Goal: Task Accomplishment & Management: Contribute content

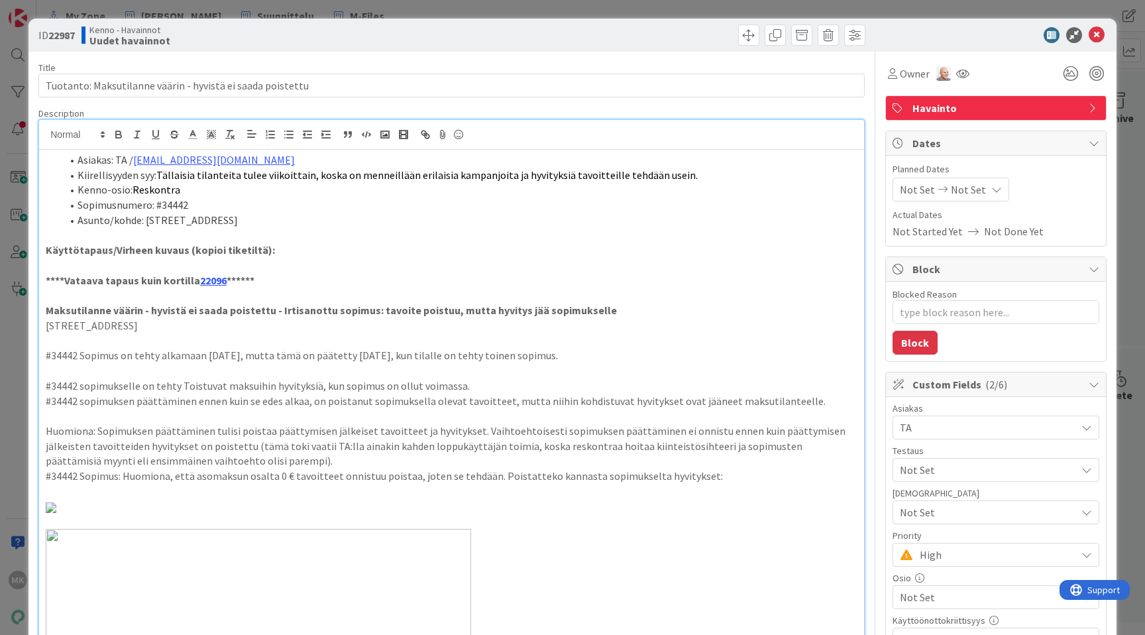
type textarea "x"
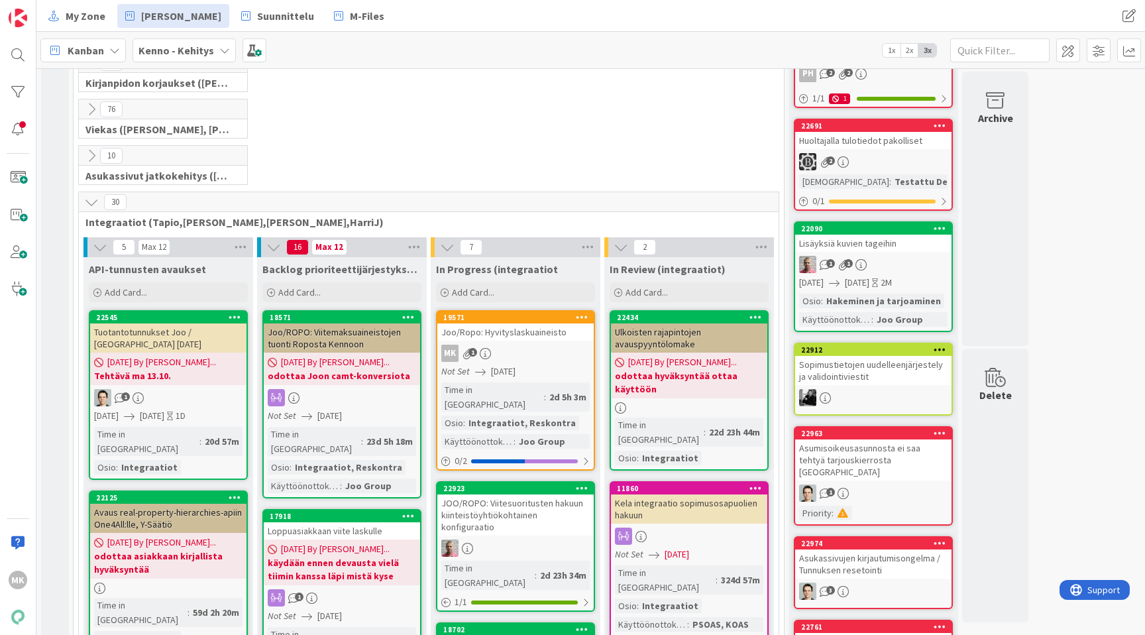
scroll to position [311, 0]
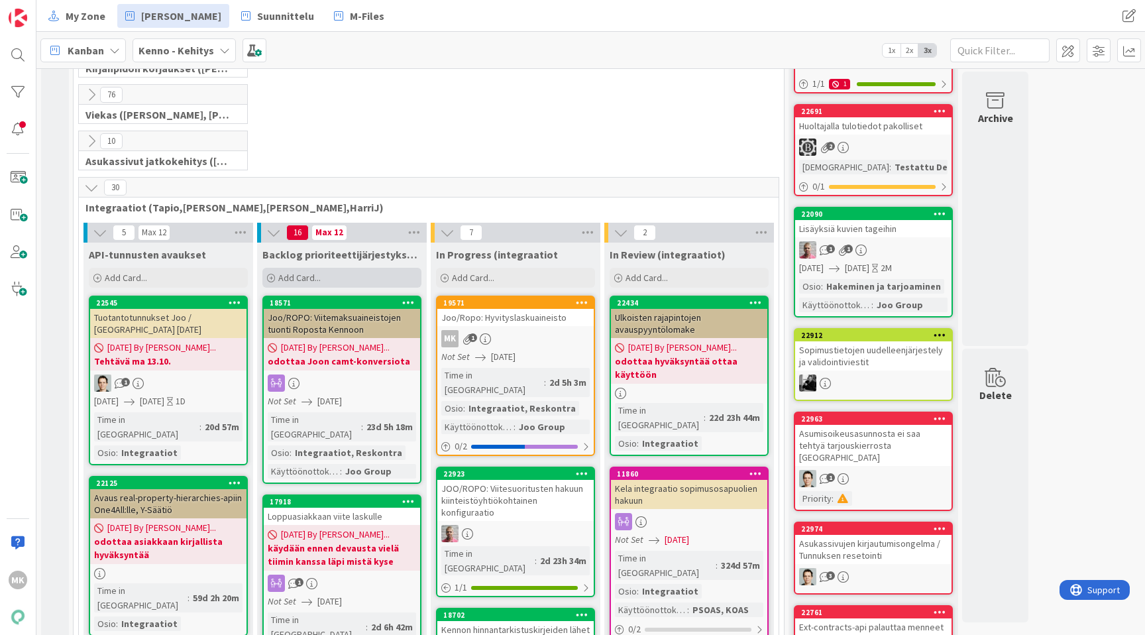
click at [323, 272] on div "Add Card..." at bounding box center [341, 278] width 159 height 20
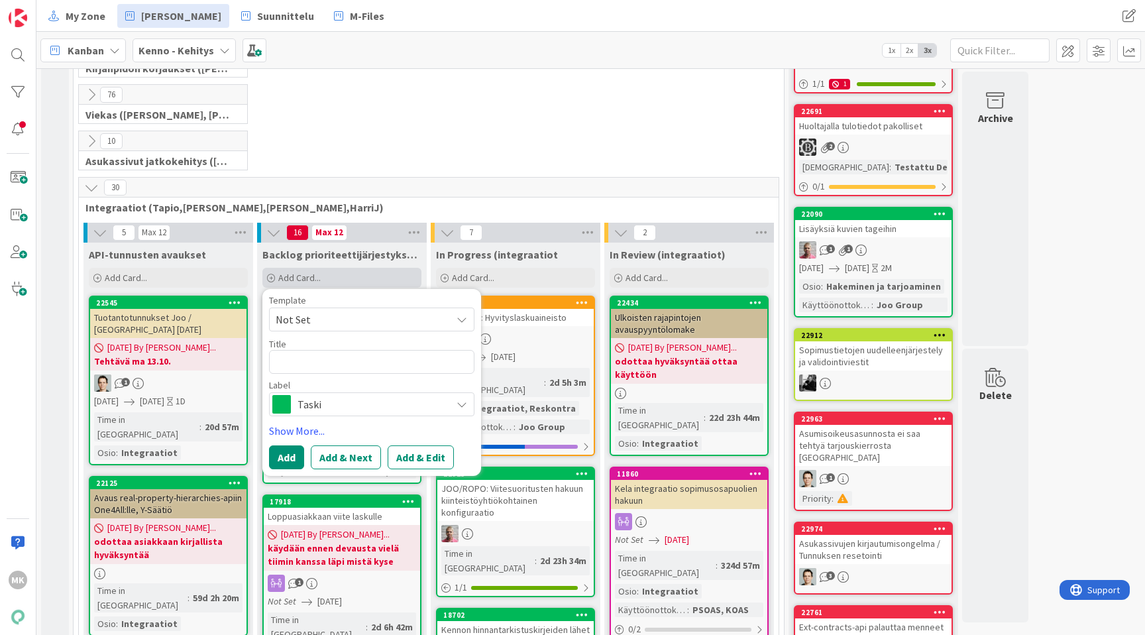
type textarea "x"
type textarea "K"
type textarea "x"
type textarea "Ke"
type textarea "x"
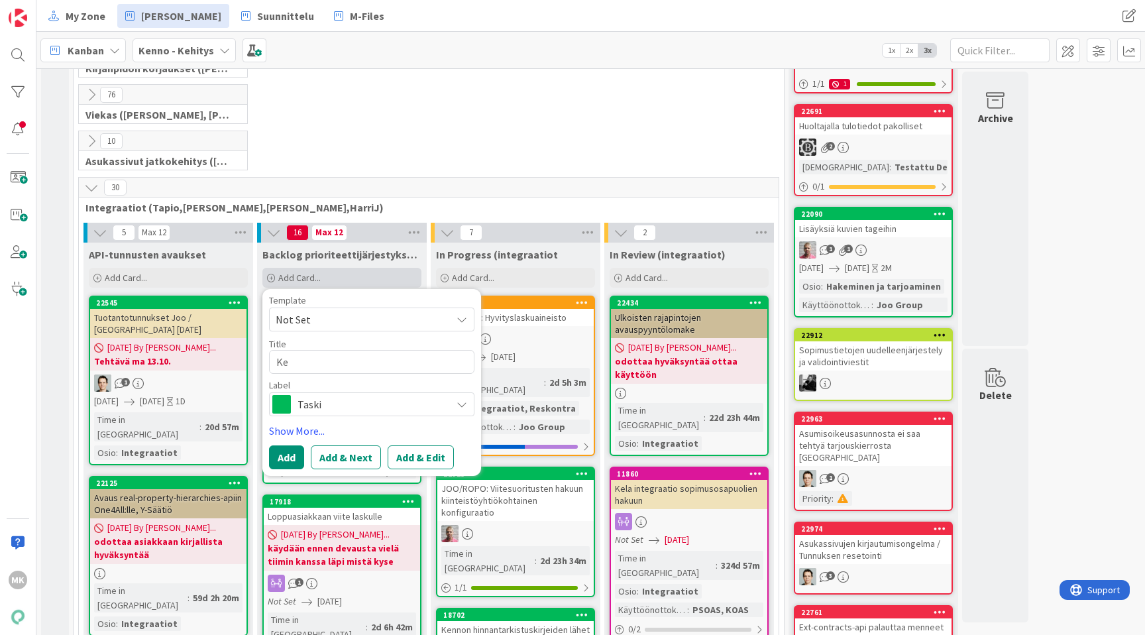
type textarea "[PERSON_NAME]"
type textarea "x"
type textarea "Kenn"
type textarea "x"
type textarea "Kenno"
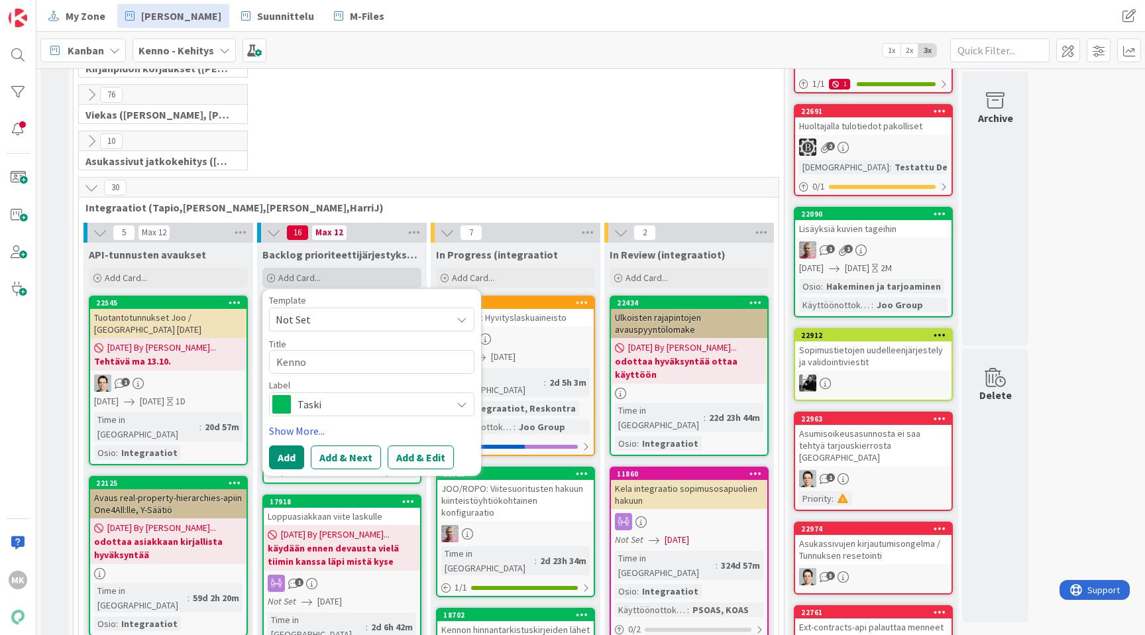
type textarea "x"
type textarea "Kenno"
type textarea "x"
type textarea "JKenno"
type textarea "x"
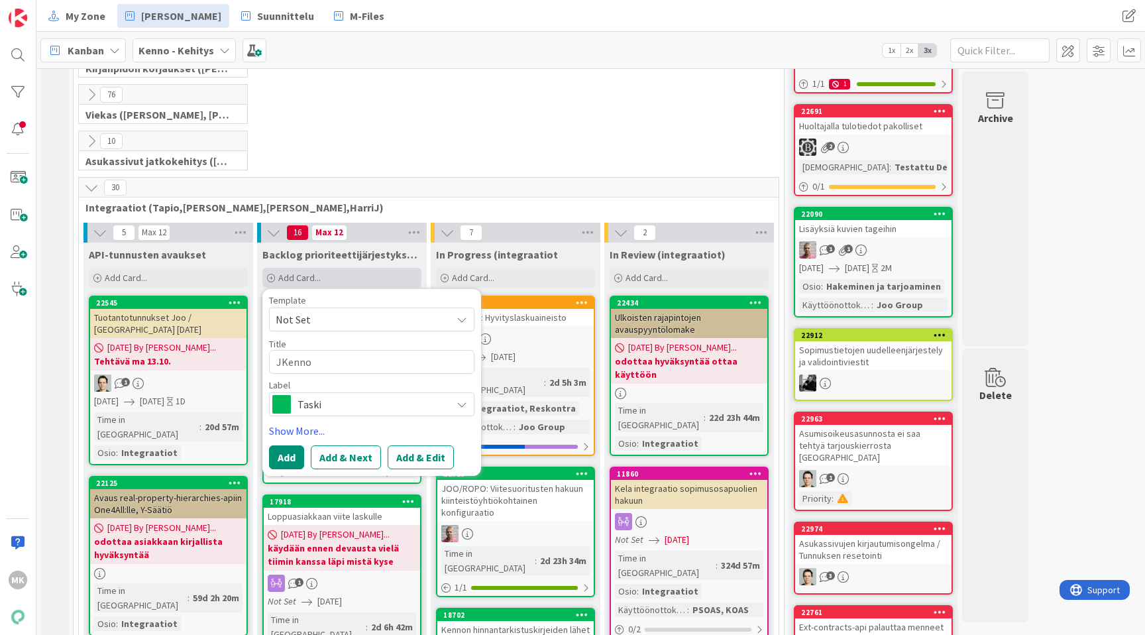
type textarea "JoKenno"
type textarea "x"
type textarea "JooKenno"
type textarea "x"
type textarea "Joo/[PERSON_NAME]"
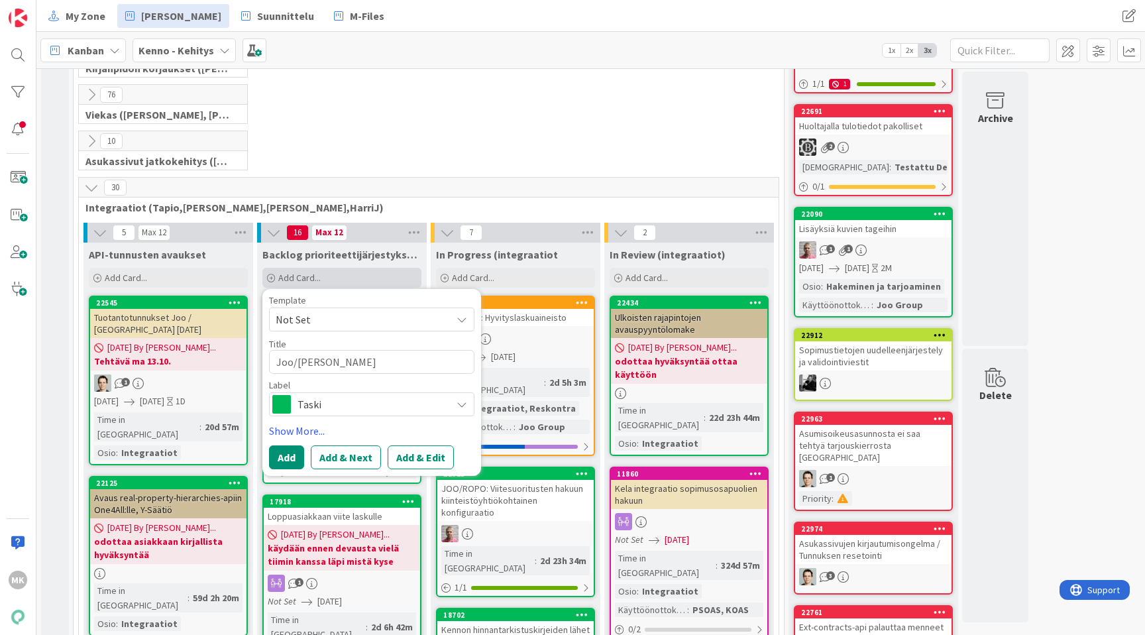
type textarea "x"
type textarea "Joo/RKenno"
type textarea "x"
type textarea "Joo/RopKenno"
type textarea "x"
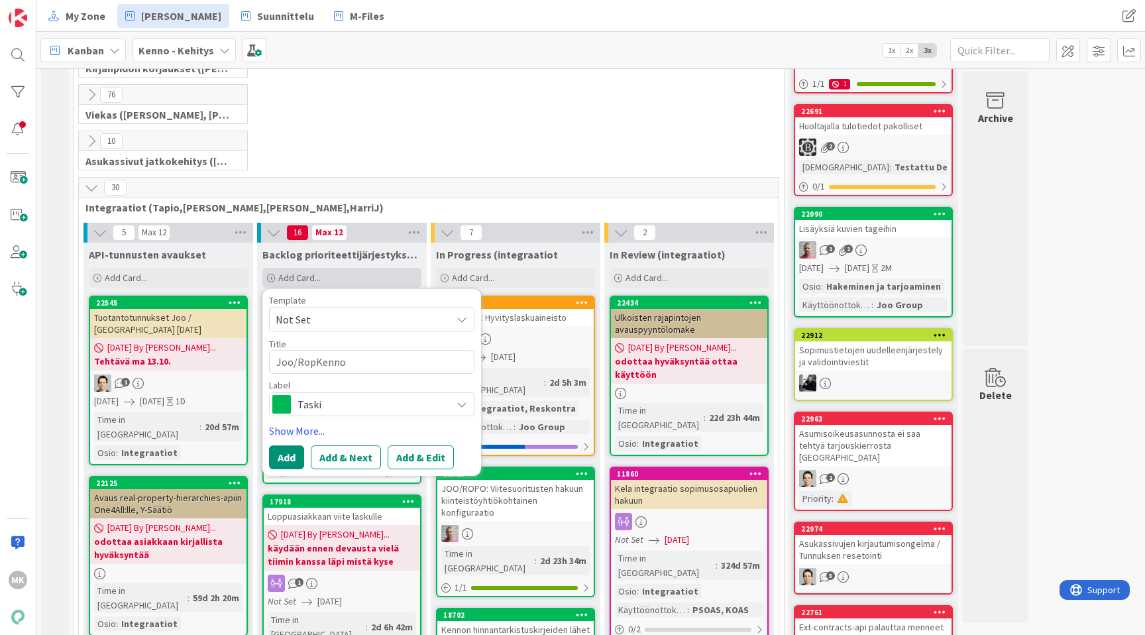
type textarea "Joo/RopoKenno"
type textarea "x"
type textarea "Joo/Ropo:Kenno"
type textarea "x"
type textarea "Joo/Ropo: Kenno"
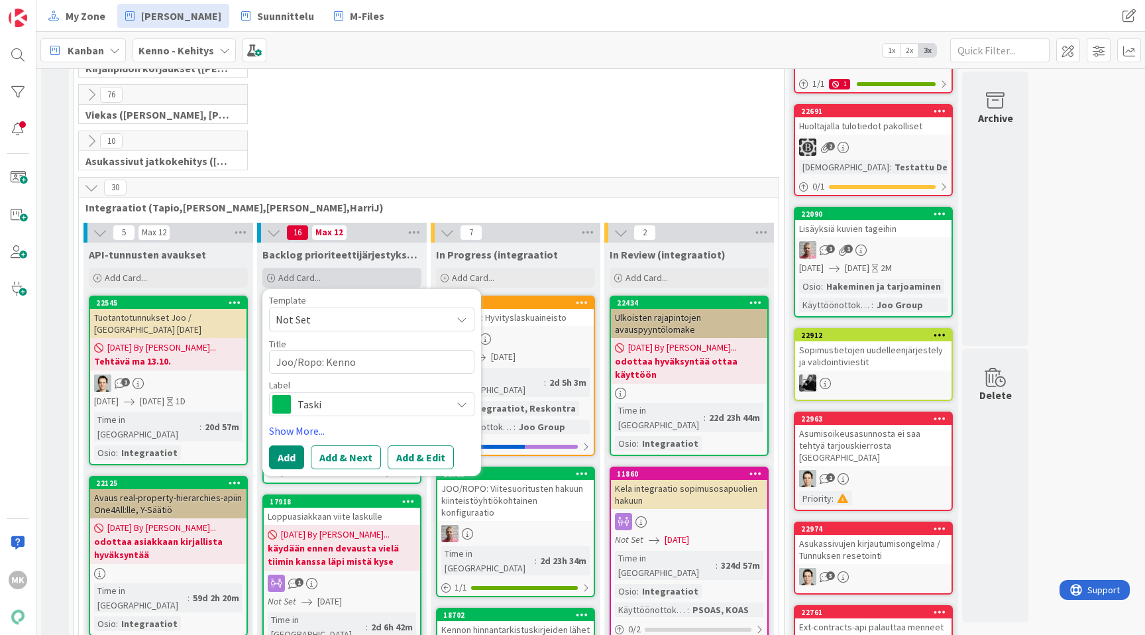
type textarea "x"
type textarea "Joo/Ropo:Kenno"
type textarea "x"
type textarea "Joo/Ropo: Kenno"
type textarea "x"
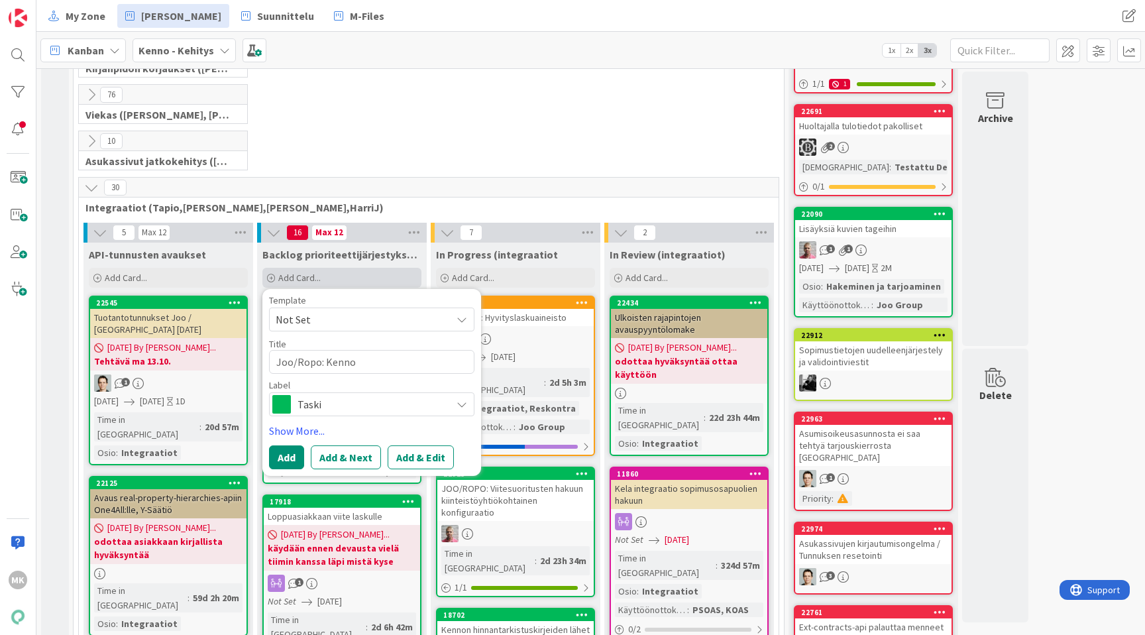
type textarea "Joo/Ropo: Kenno j"
type textarea "x"
type textarea "Joo/Ropo: Kenno jä"
type textarea "x"
type textarea "Joo/Ropo: [PERSON_NAME]"
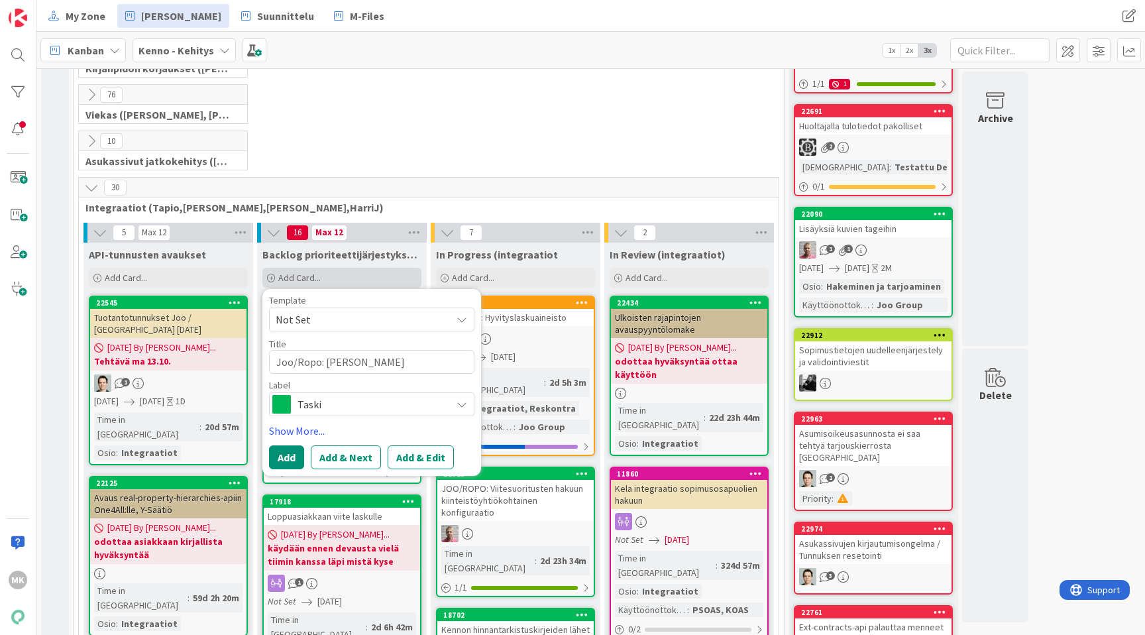
type textarea "x"
type textarea "Joo/Ropo: Kenno jättä"
type textarea "x"
type textarea "Joo/Ropo: Kenno jättää"
type textarea "x"
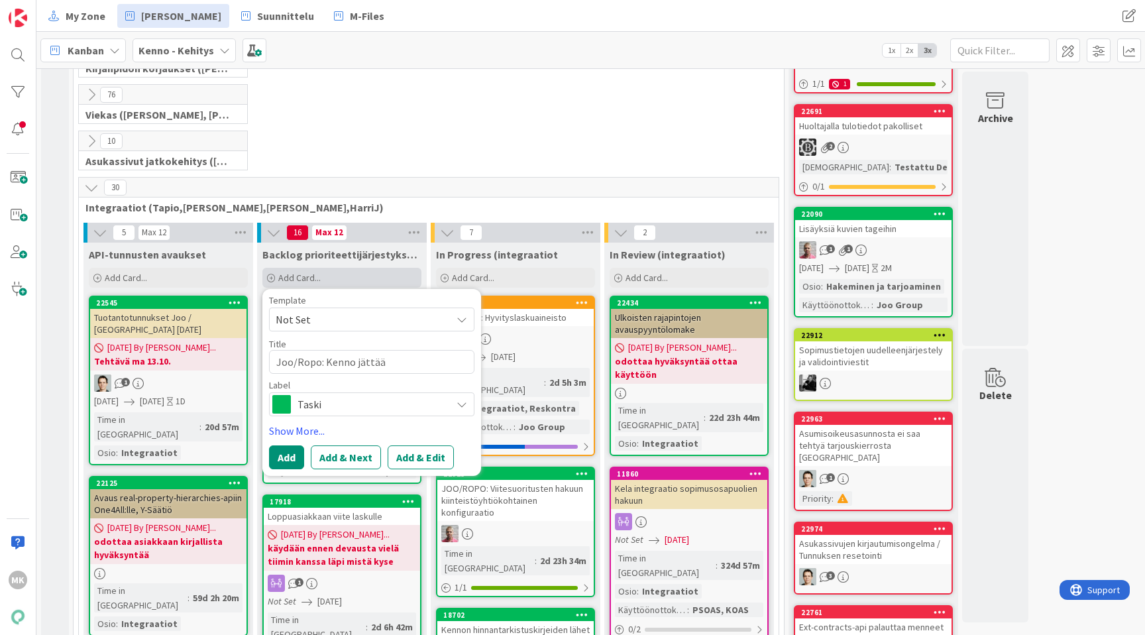
type textarea "Joo/Ropo: Kenno jättää"
type textarea "x"
type textarea "Joo/Ropo: [PERSON_NAME] jättää o"
type textarea "x"
type textarea "Joo/Ropo: Kenno jättää os"
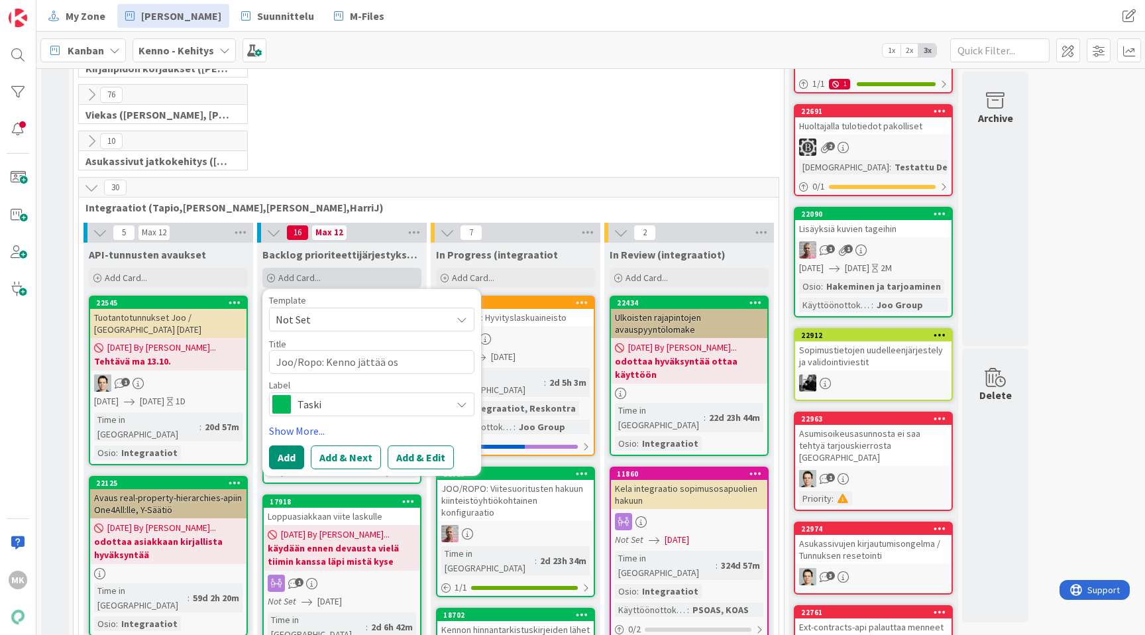
type textarea "x"
type textarea "Joo/Ropo: Kenno jättää ost"
type textarea "x"
type textarea "Joo/Ropo: Kenno jättää osta"
type textarea "x"
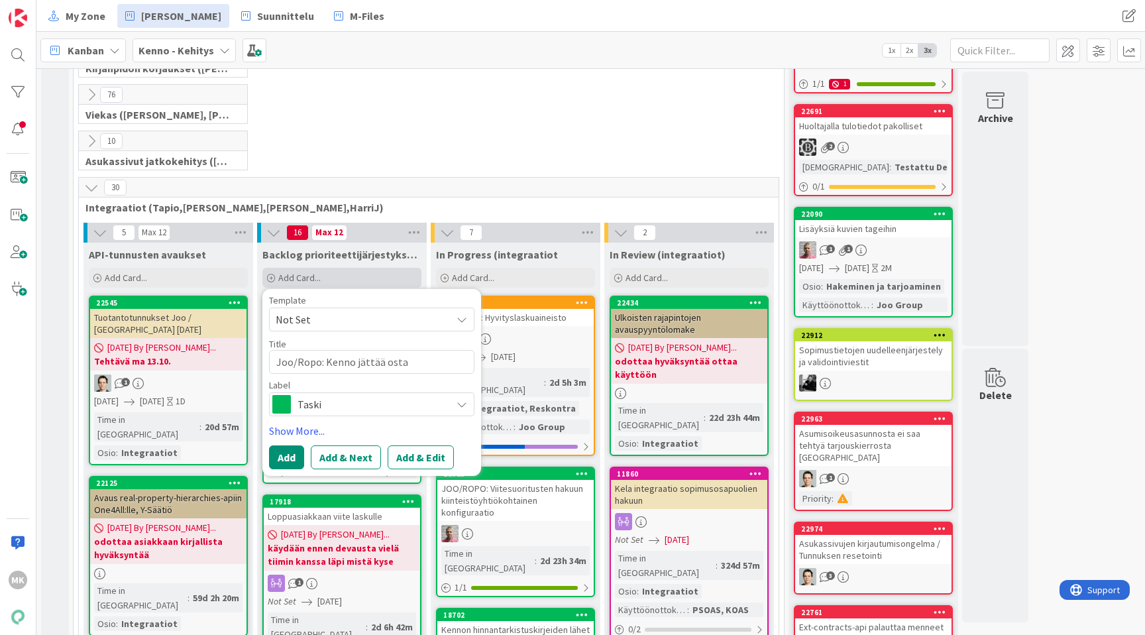
type textarea "Joo/Ropo: Kenno jättää ostaj"
type textarea "x"
type textarea "Joo/Ropo: Kenno jättää ostaja"
type textarea "x"
type textarea "Joo/Ropo: Kenno jättää ostajan"
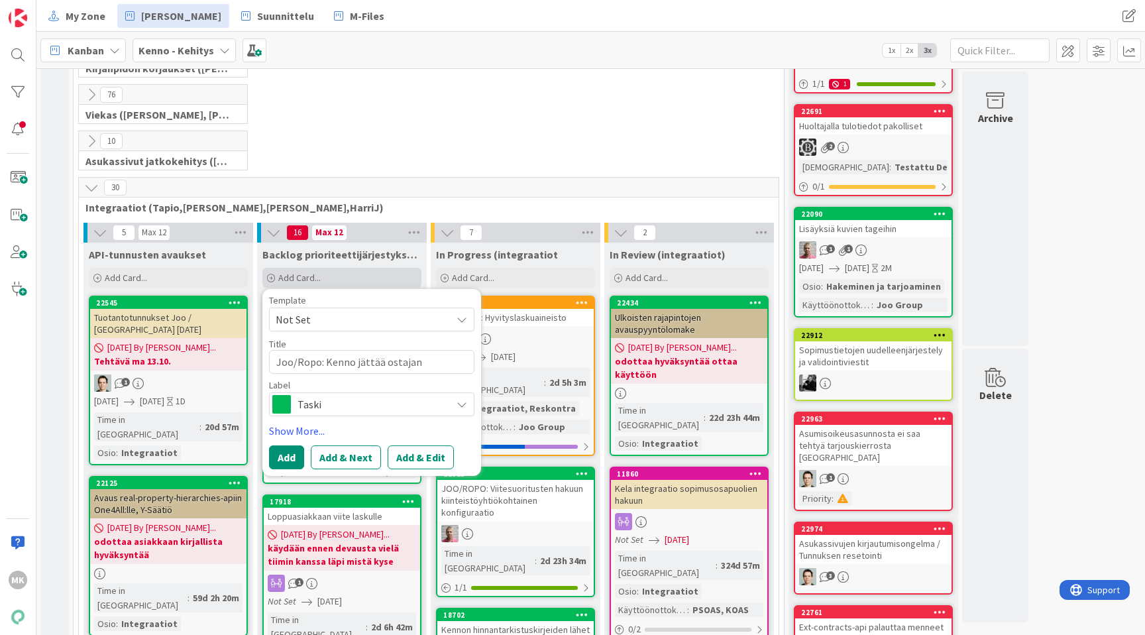
type textarea "x"
type textarea "Joo/Ropo: Kenno jättää ostajan p"
type textarea "x"
type textarea "Joo/Ropo: [PERSON_NAME] jättää ostajan po"
type textarea "x"
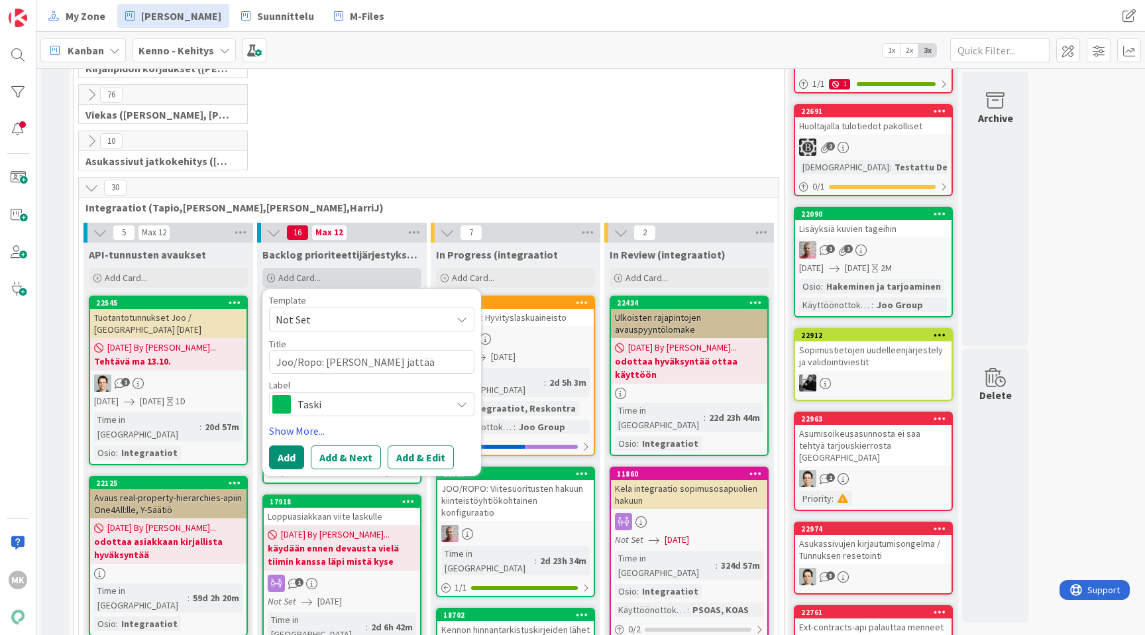
type textarea "Joo/Ropo: [PERSON_NAME] jättää ostajan pos"
type textarea "x"
type textarea "Joo/Ropo: Kenno jättää ostajan posti"
type textarea "x"
type textarea "Joo/Ropo: Kenno jättää ostajan postio"
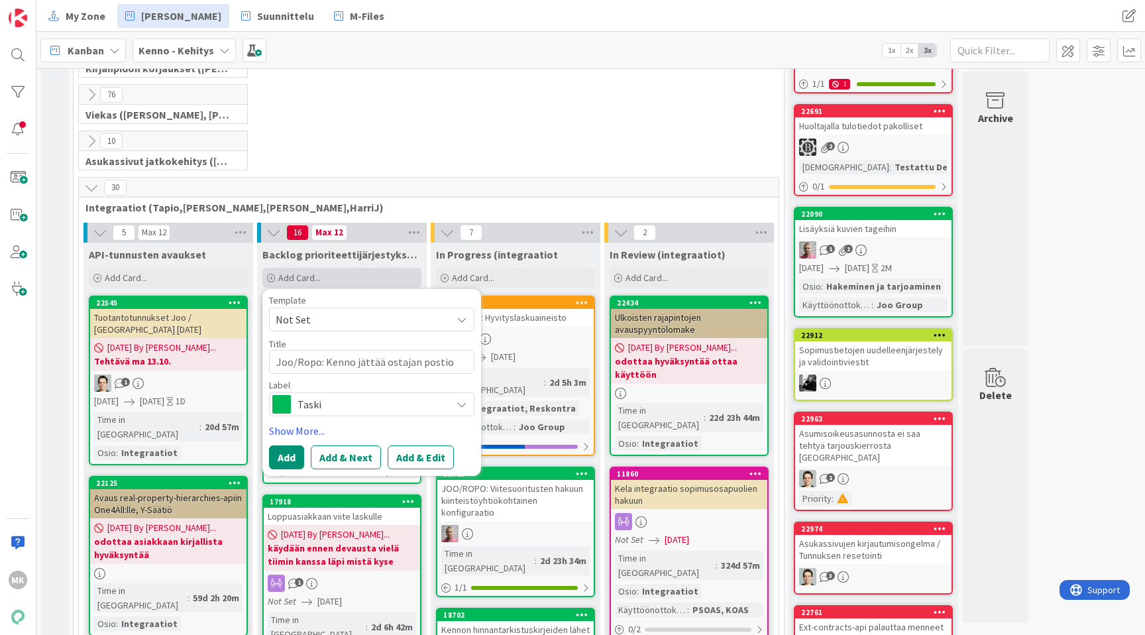
type textarea "x"
type textarea "Joo/Ropo: Kenno jättää ostajan postios"
type textarea "x"
type textarea "Joo/Ropo: Kenno jättää ostajan postioso"
type textarea "x"
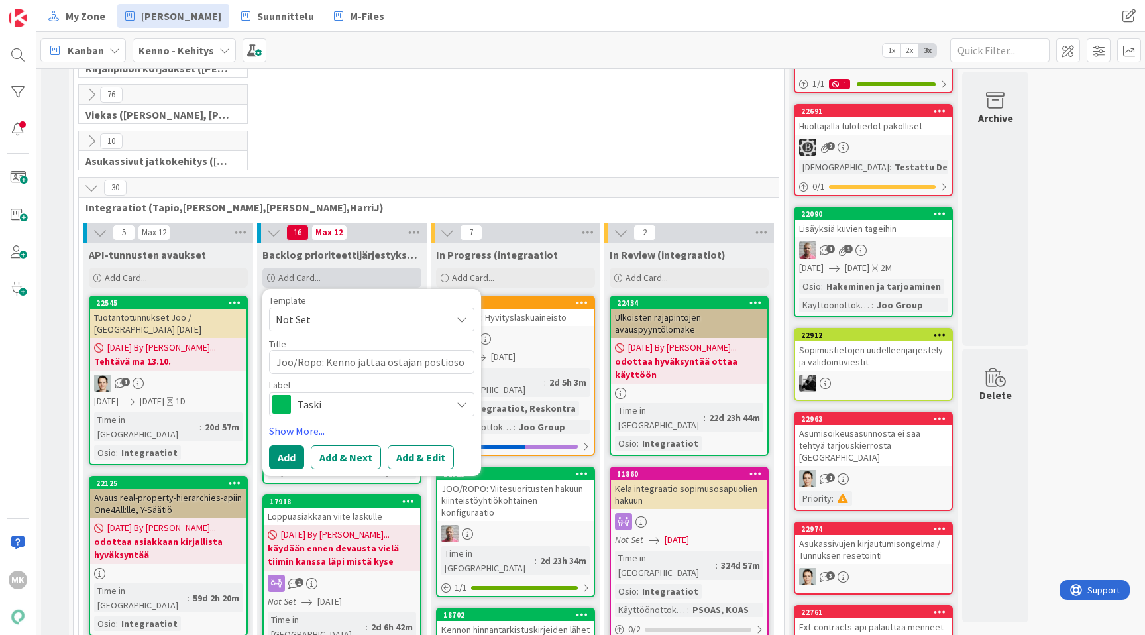
type textarea "Joo/Ropo: Kenno jättää ostajan postiosoi"
type textarea "x"
type textarea "Joo/Ropo: Kenno jättää ostajan postiosoit"
type textarea "x"
type textarea "Joo/Ropo: Kenno jättää ostajan postiosoitt"
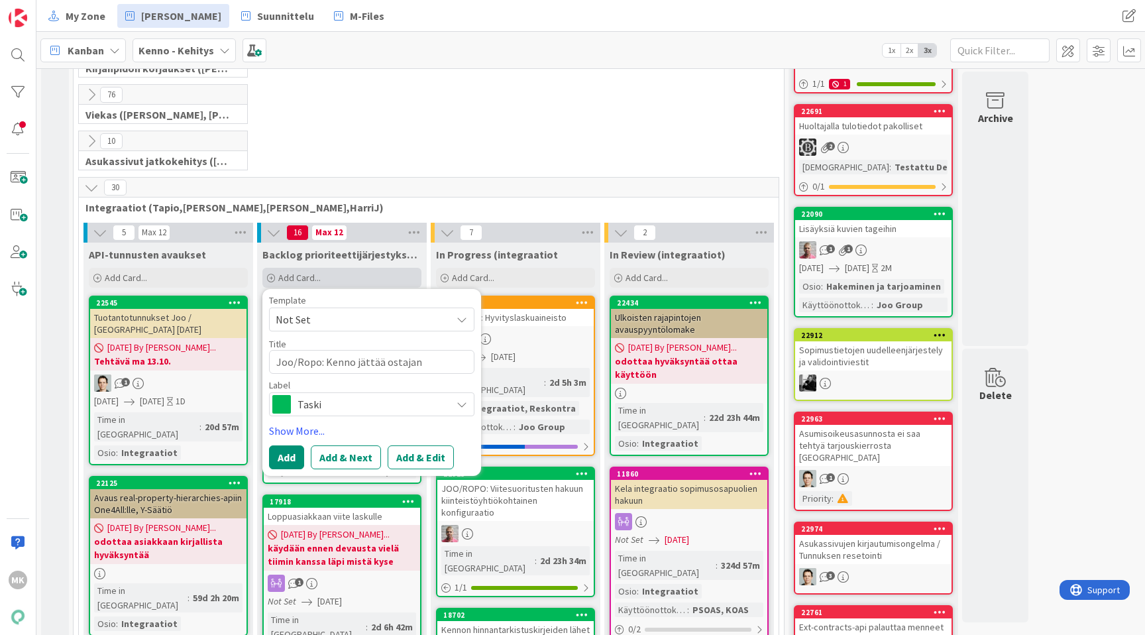
type textarea "x"
type textarea "Joo/Ropo: Kenno jättää ostajan postiosoitte"
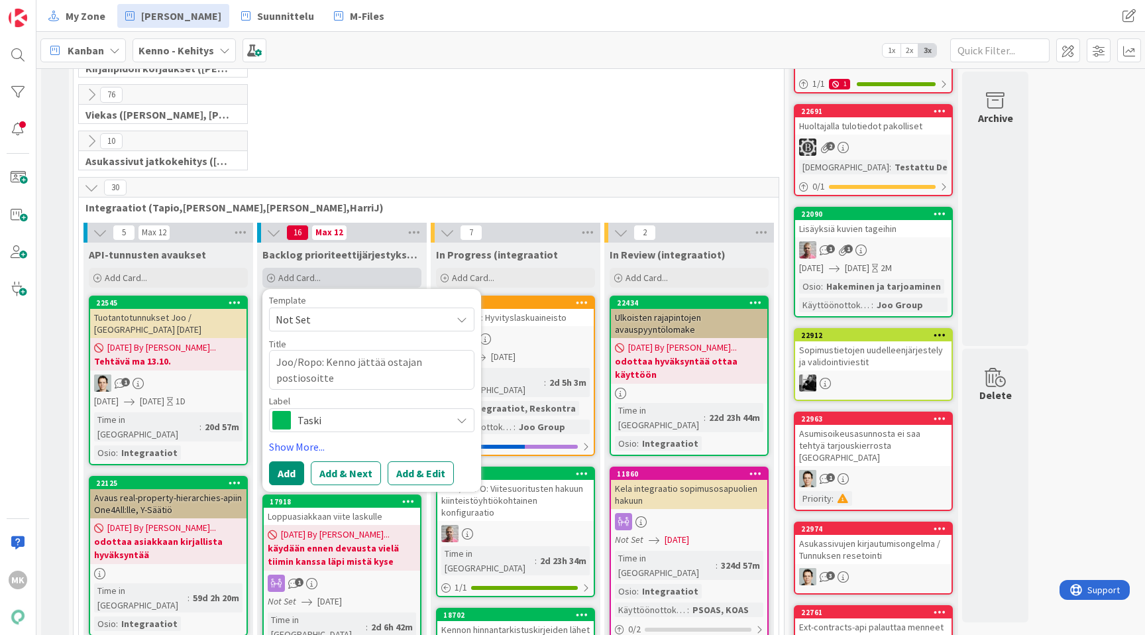
type textarea "x"
type textarea "Joo/Ropo: Kenno jättää ostajan postiosoitteen"
type textarea "x"
type textarea "Joo/Ropo: Kenno jättää ostajan postiosoitteen"
type textarea "x"
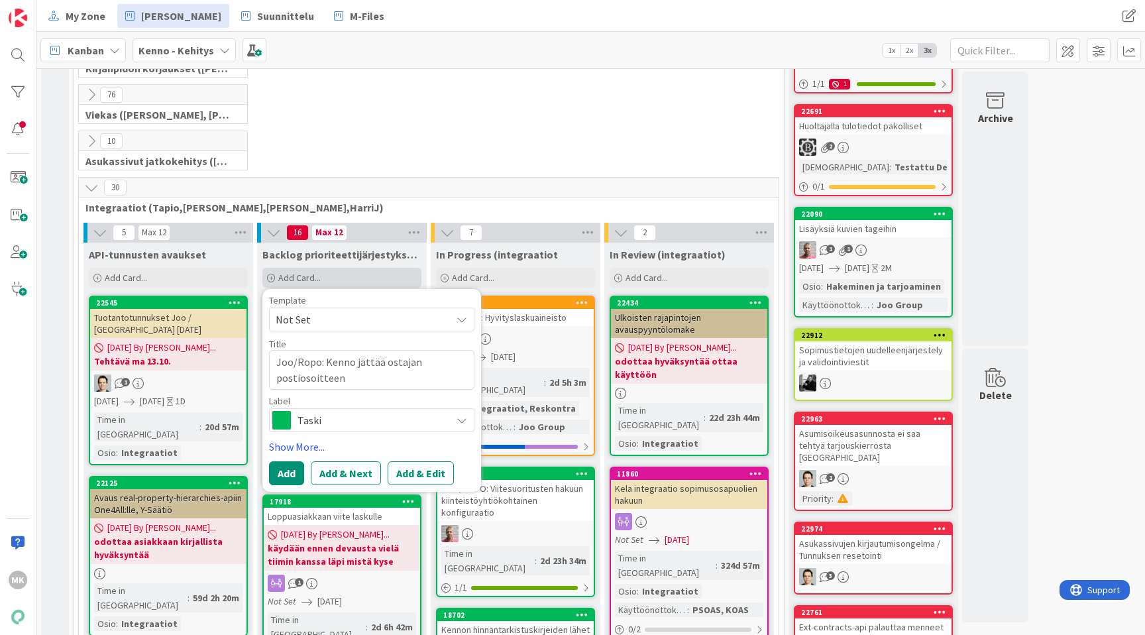
type textarea "Joo/Ropo: Kenno jättää ostajan postiosoitteen p"
type textarea "x"
type textarea "Joo/Ropo: Kenno jättää ostajan postiosoitteen po"
type textarea "x"
type textarea "Joo/Ropo: Kenno jättää ostajan postiosoitteen poi"
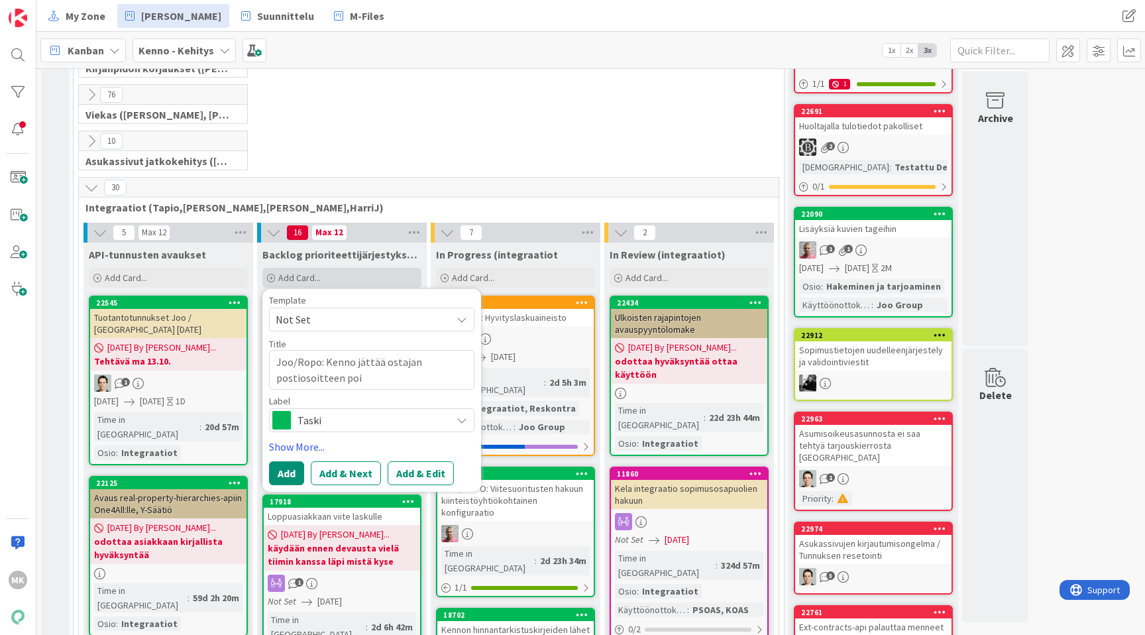
type textarea "x"
type textarea "Joo/Ropo: Kenno jättää ostajan postiosoitteen pois"
type textarea "x"
type textarea "Joo/Ropo: Kenno jättää ostajan postiosoitteen pois"
click at [349, 421] on span "Taski" at bounding box center [371, 420] width 147 height 19
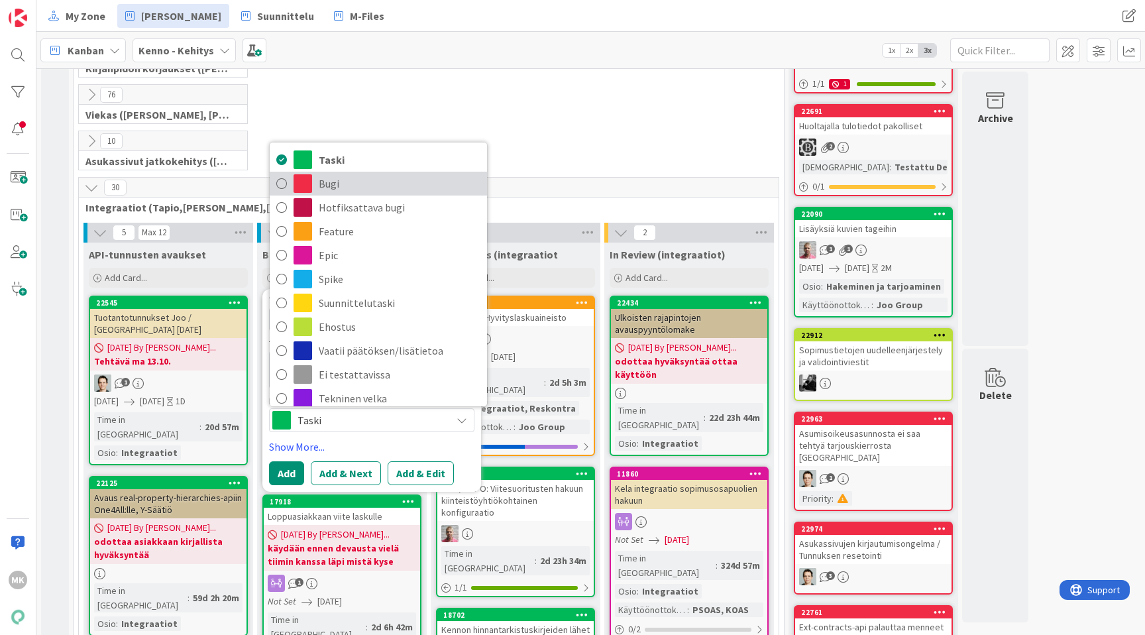
click at [347, 188] on span "Bugi" at bounding box center [400, 184] width 162 height 20
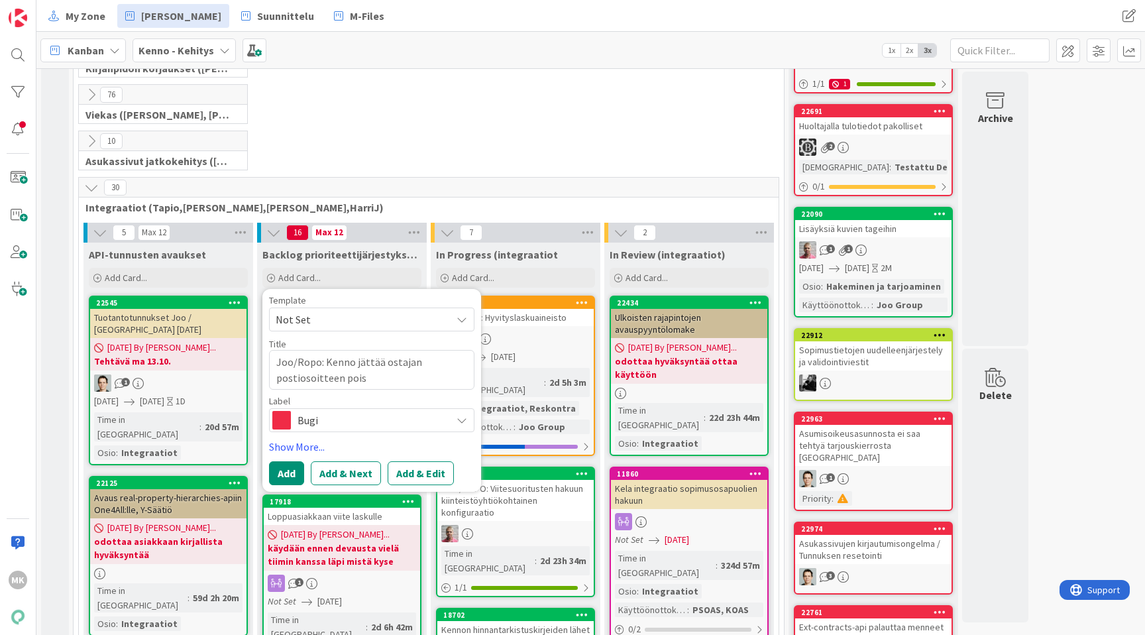
click at [402, 425] on span "Bugi" at bounding box center [371, 420] width 147 height 19
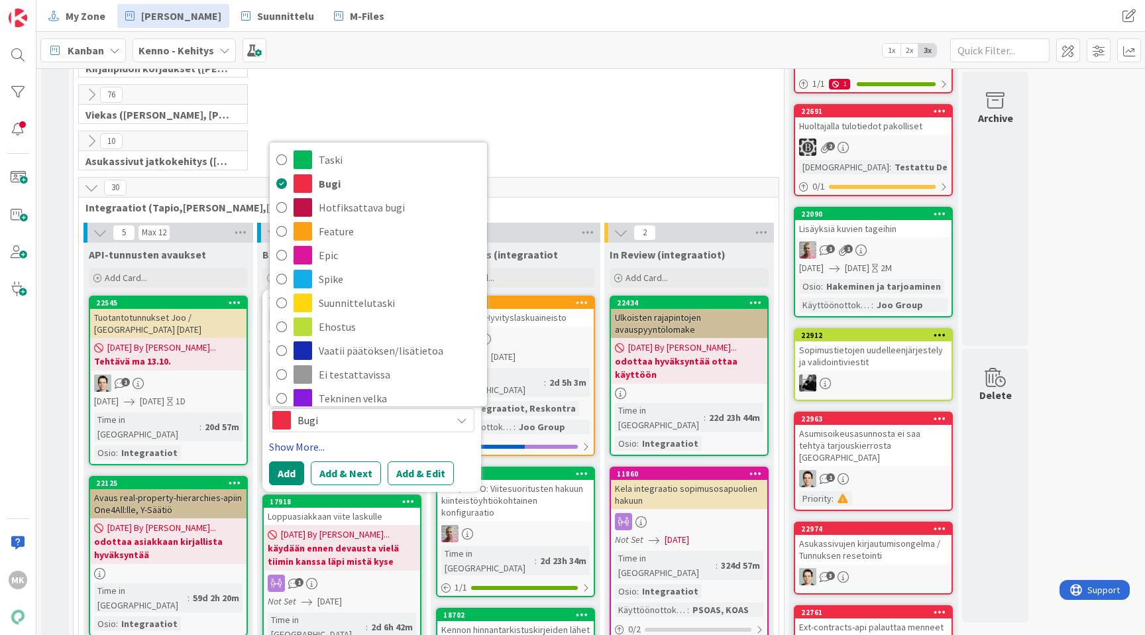
click at [394, 443] on link "Show More..." at bounding box center [371, 447] width 205 height 16
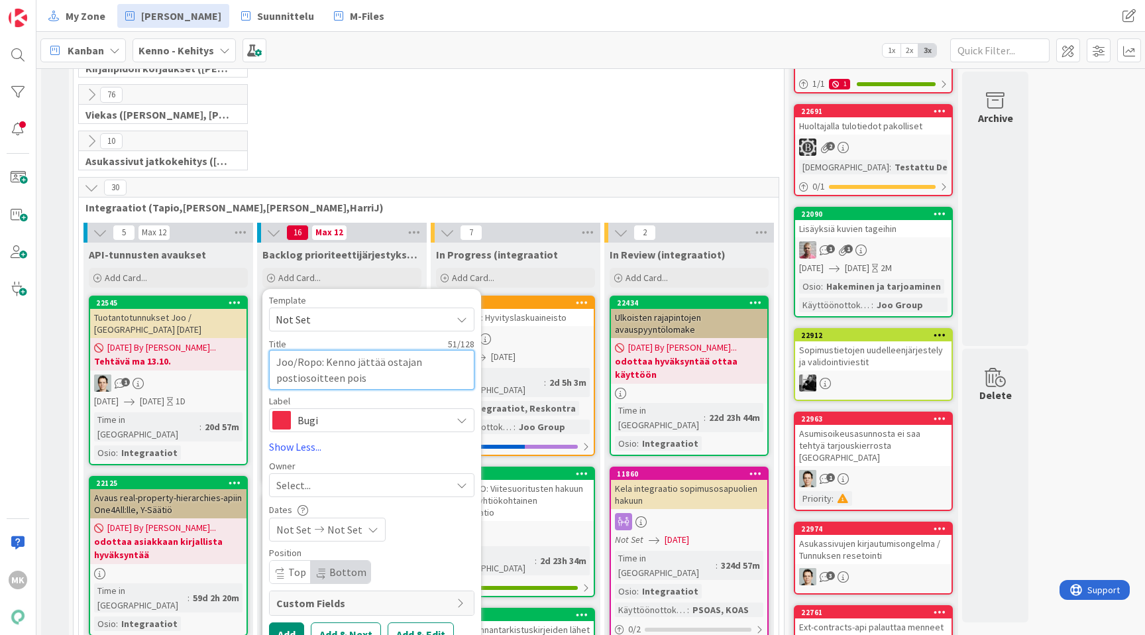
click at [401, 378] on textarea "Joo/Ropo: Kenno jättää ostajan postiosoitteen pois" at bounding box center [371, 370] width 205 height 40
type textarea "x"
type textarea "Joo/Ropo: Kenno jättää ostajan postiosoitteen pois l"
type textarea "x"
type textarea "Joo/Ropo: Kenno jättää ostajan postiosoitteen pois la"
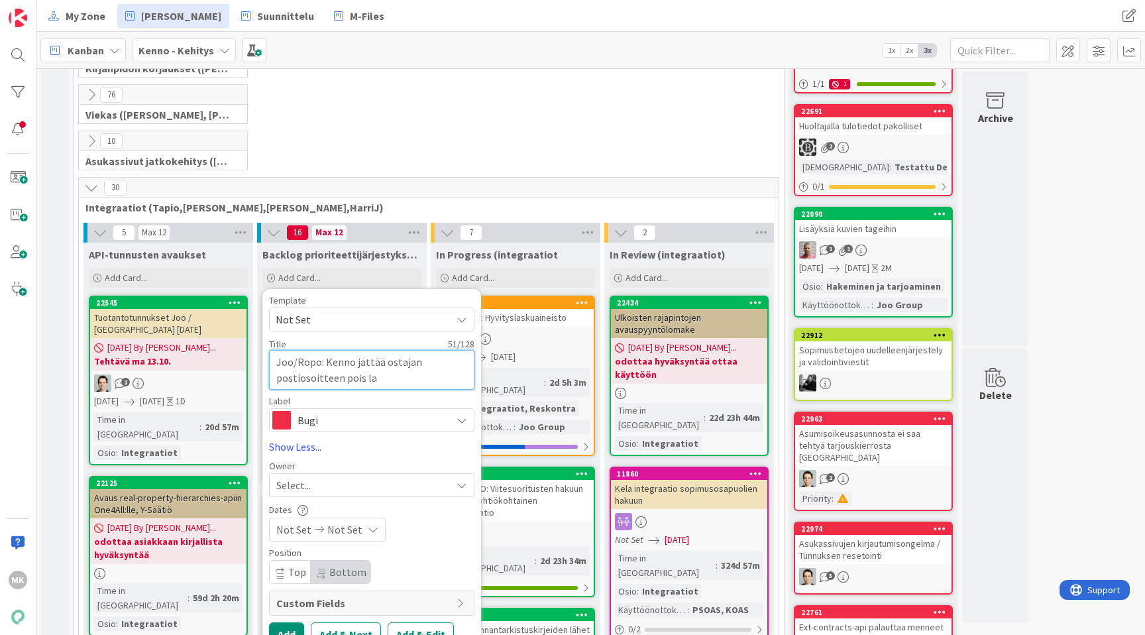
type textarea "x"
type textarea "Joo/Ropo: Kenno jättää ostajan postiosoitteen pois lask"
type textarea "x"
type textarea "Joo/Ropo: Kenno jättää ostajan postiosoitteen pois lasku"
type textarea "x"
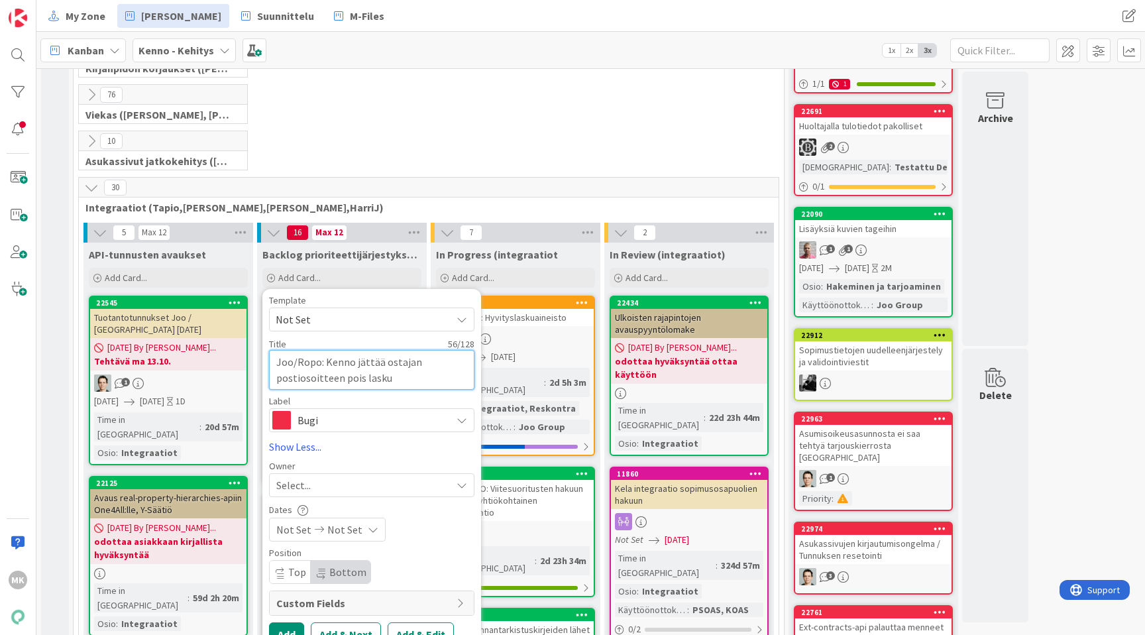
type textarea "Joo/Ropo: [PERSON_NAME] jättää ostajan postiosoitteen pois laskul"
type textarea "x"
type textarea "Joo/Ropo: [PERSON_NAME] jättää ostajan postiosoitteen pois laskult"
type textarea "x"
type textarea "Joo/Ropo: [PERSON_NAME] jättää ostajan postiosoitteen pois laskulta"
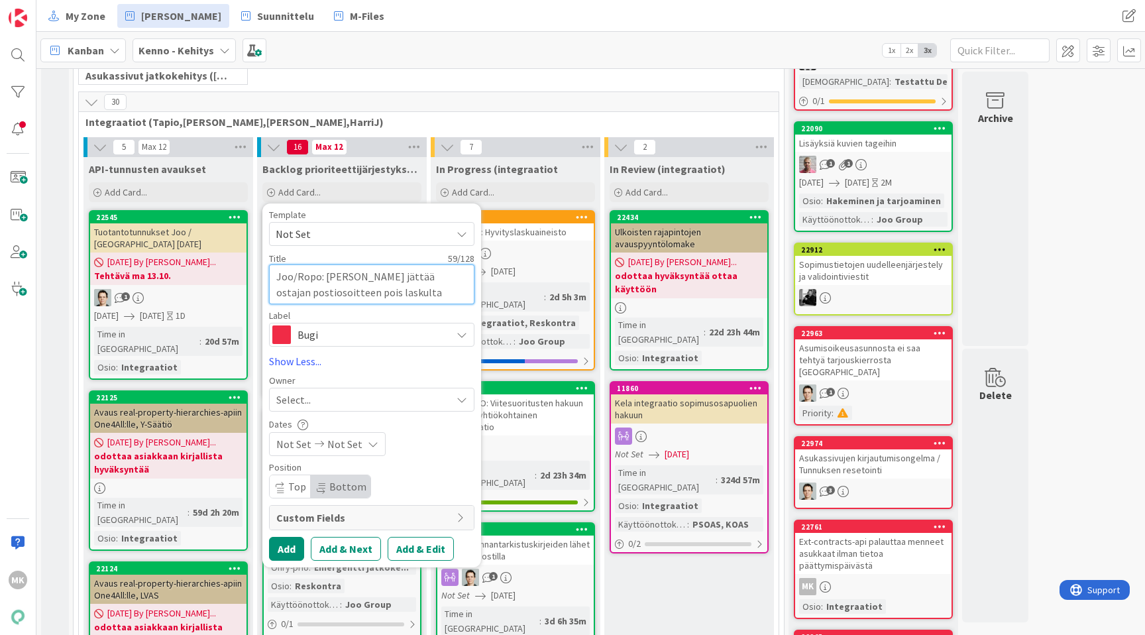
scroll to position [398, 0]
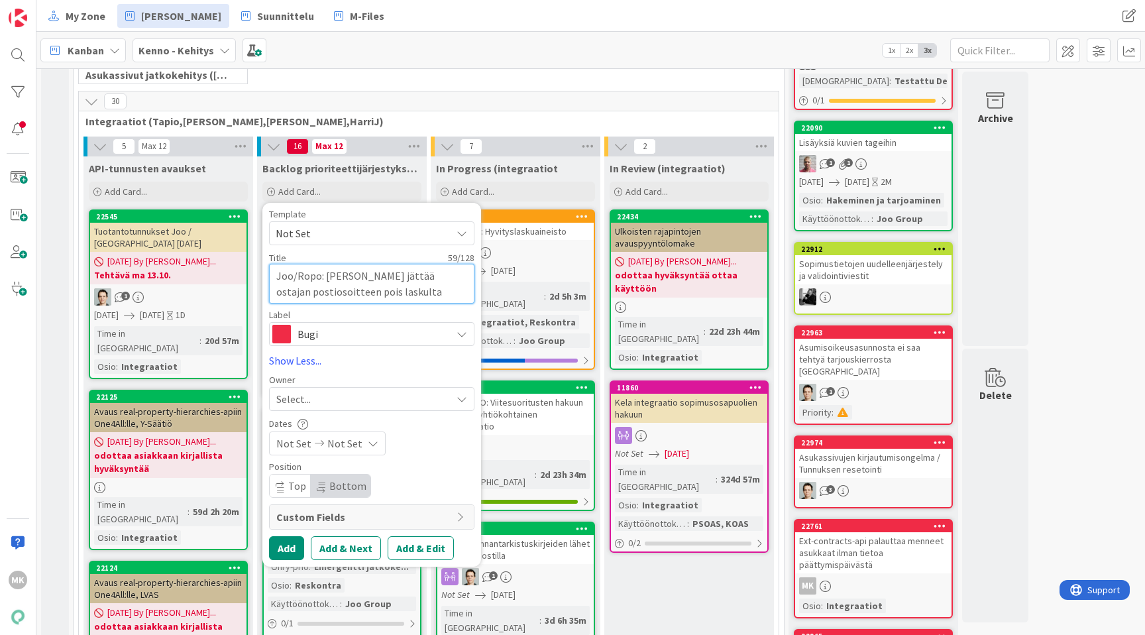
type textarea "x"
type textarea "Joo/Ropo: Kenno jättää ostajan postiosoitteen pois Flaskulta"
type textarea "x"
type textarea "Joo/Ropo: Kenno jättää ostajan postiosoitteen pois Filaskulta"
type textarea "x"
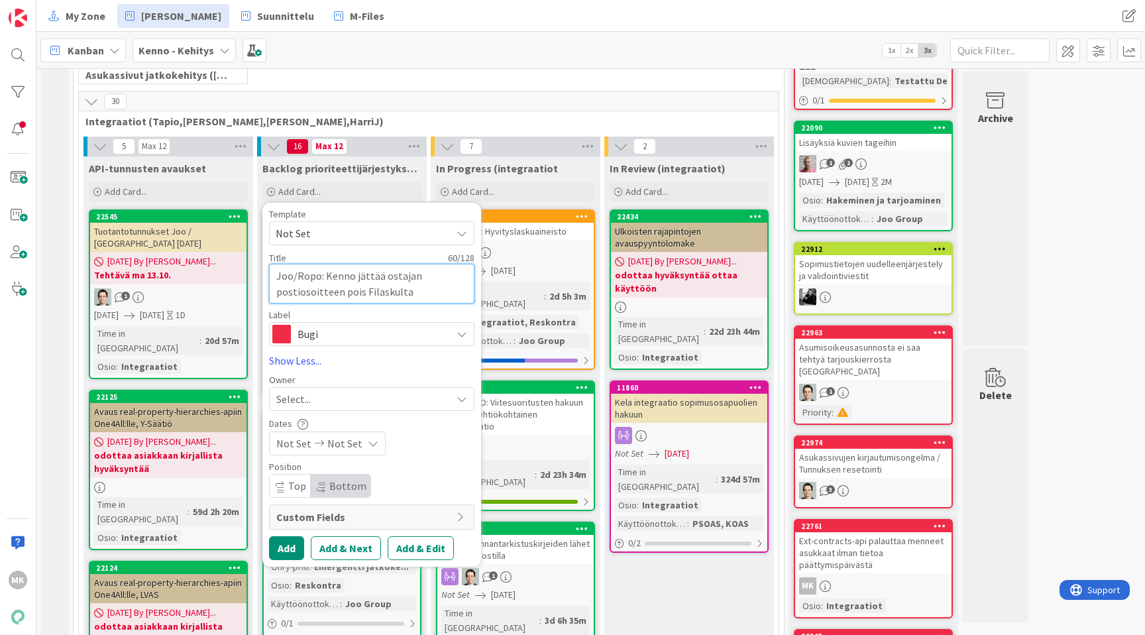
type textarea "Joo/Ropo: Kenno jättää ostajan postiosoitteen pois Finlaskulta"
type textarea "x"
type textarea "Joo/Ropo: Kenno jättää ostajan postiosoitteen pois Finvlaskulta"
type textarea "x"
type textarea "Joo/Ropo: Kenno jättää ostajan postiosoitteen pois Finvolaskulta"
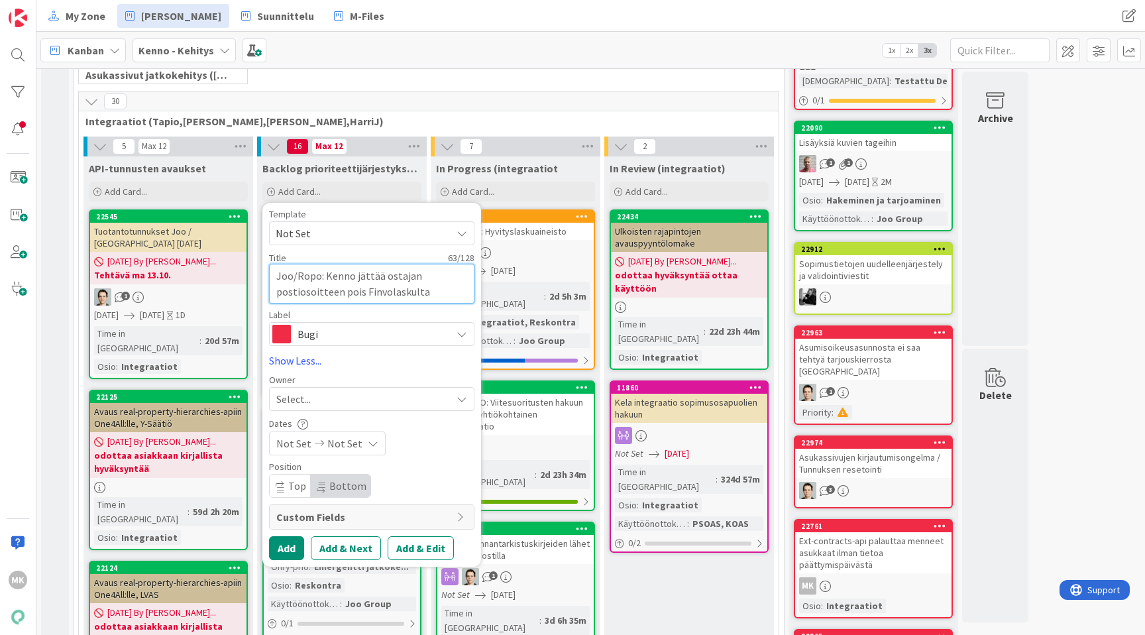
type textarea "x"
type textarea "Joo/Ropo: Kenno jättää ostajan postiosoitteen pois Finvoiclaskulta"
type textarea "x"
type textarea "Joo/Ropo: Kenno jättää ostajan postiosoitteen pois Finvoicelaskulta"
type textarea "x"
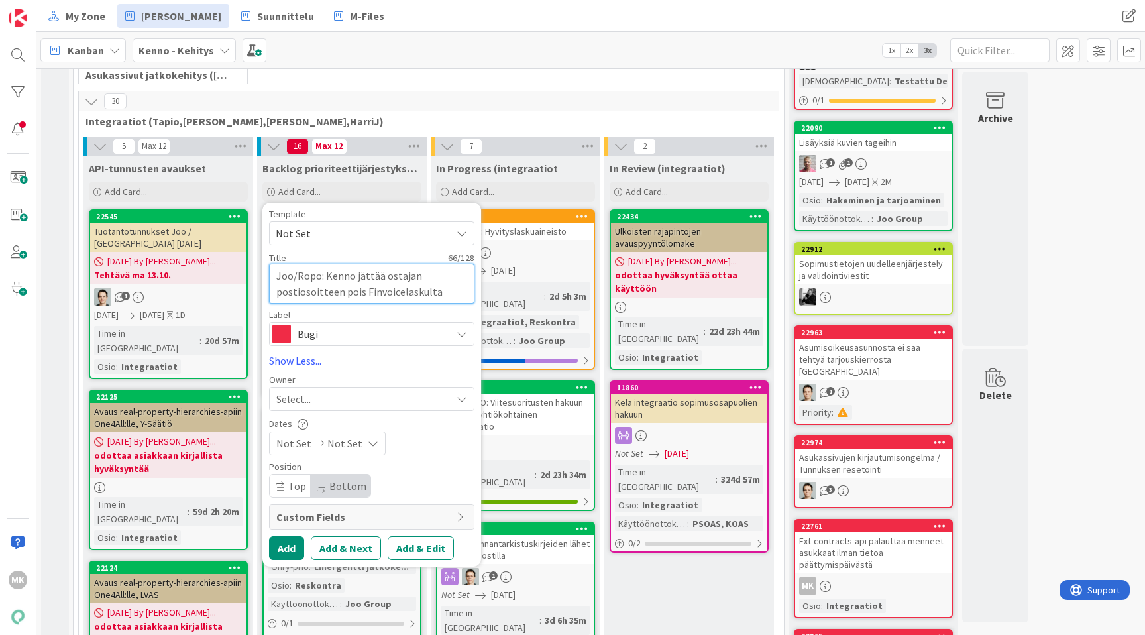
type textarea "Joo/Ropo: Kenno jättää ostajan postiosoitteen pois Finvoice-laskulta"
type textarea "x"
type textarea "Joo/Ropo: Kenno jättää ostajan postiosoitteen pois Finvoice-laskulta"
type textarea "x"
type textarea "Joo/Ropo: Kenno jättää ostajan postiosoitteen pois Finvoice-laskulta j"
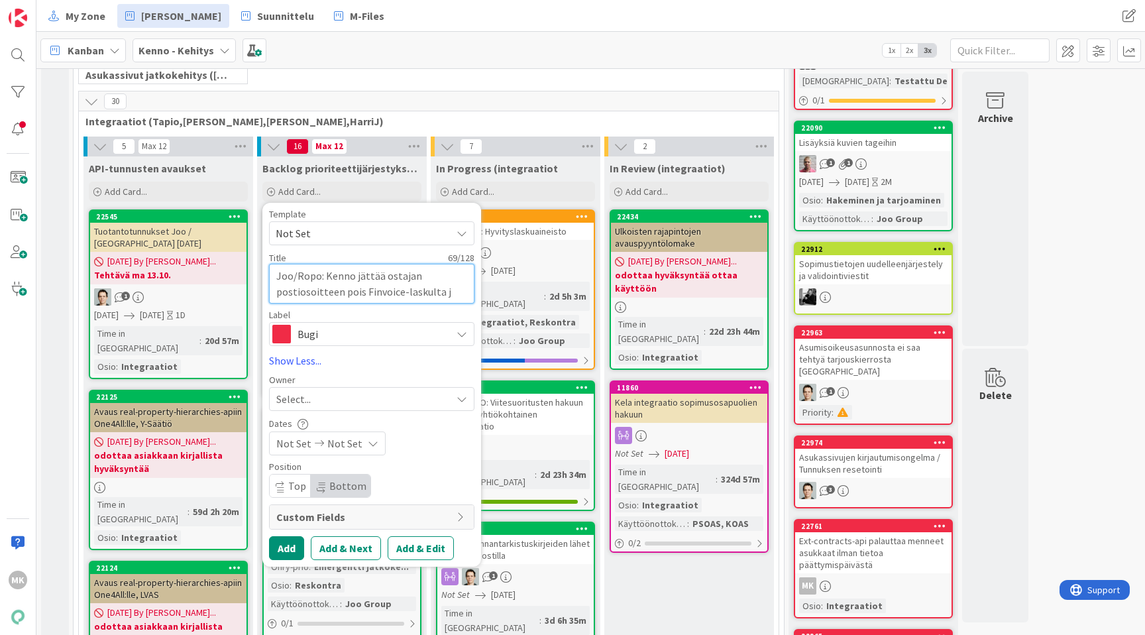
type textarea "x"
type textarea "Joo/Ropo: Kenno jättää ostajan postiosoitteen pois Finvoice-laskulta jo"
type textarea "x"
type textarea "Joo/Ropo: Kenno jättää ostajan postiosoitteen pois Finvoice-laskulta jos"
type textarea "x"
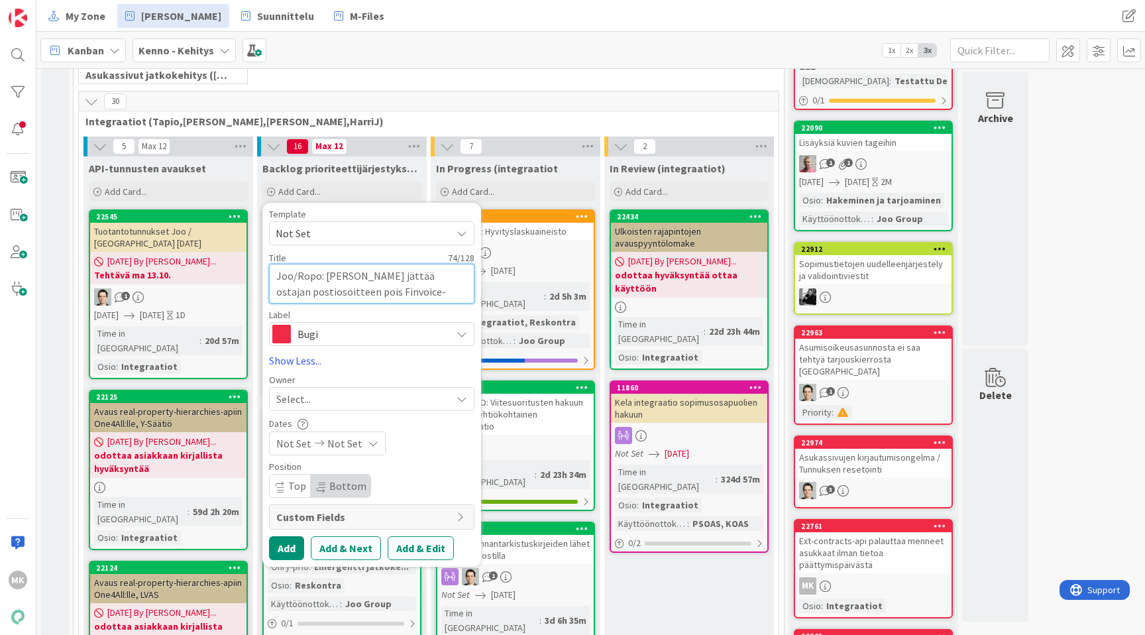
type textarea "Joo/Ropo: [PERSON_NAME] jättää ostajan postiosoitteen pois Finvoice-laskulta jo…"
type textarea "x"
type textarea "Joo/Ropo: [PERSON_NAME] jättää ostajan postiosoitteen pois Finvoice-laskulta jo…"
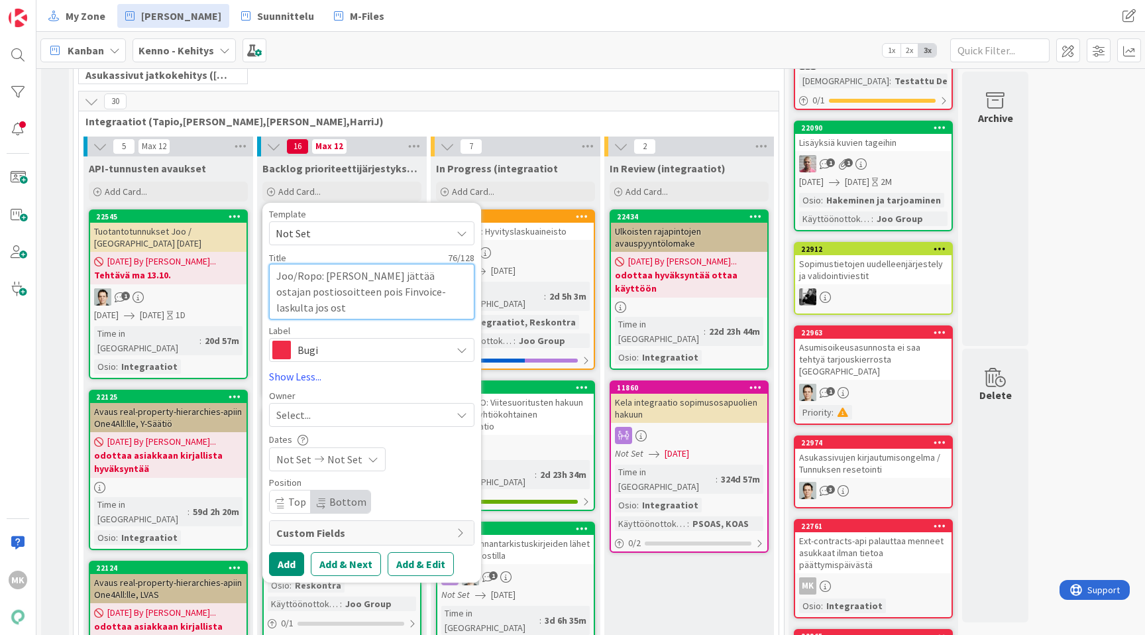
type textarea "x"
type textarea "Joo/Ropo: Kenno jättää ostajan postiosoitteen pois Finvoice-laskulta jos ostaj"
type textarea "x"
type textarea "Joo/Ropo: [PERSON_NAME] jättää ostajan postiosoitteen pois Finvoice-laskulta jo…"
type textarea "x"
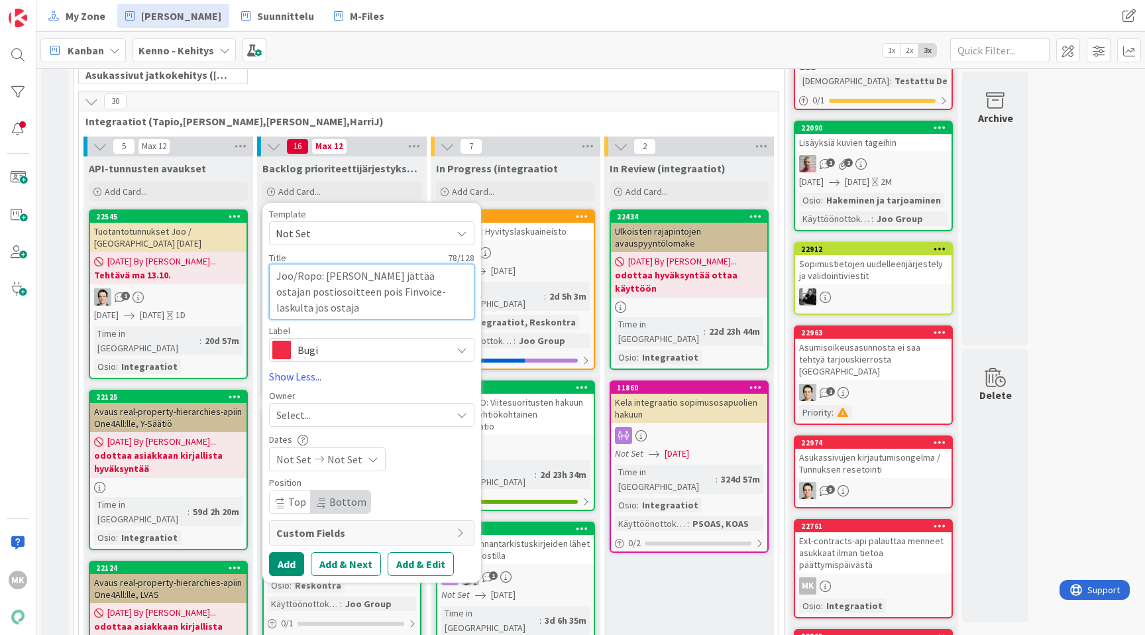
type textarea "Joo/Ropo: [PERSON_NAME] jättää ostajan postiosoitteen pois Finvoice-laskulta jo…"
type textarea "x"
type textarea "Joo/Ropo: [PERSON_NAME] jättää ostajan postiosoitteen pois Finvoice-laskulta jo…"
type textarea "x"
type textarea "Joo/Ropo: [PERSON_NAME] jättää ostajan postiosoitteen pois Finvoice-laskulta jo…"
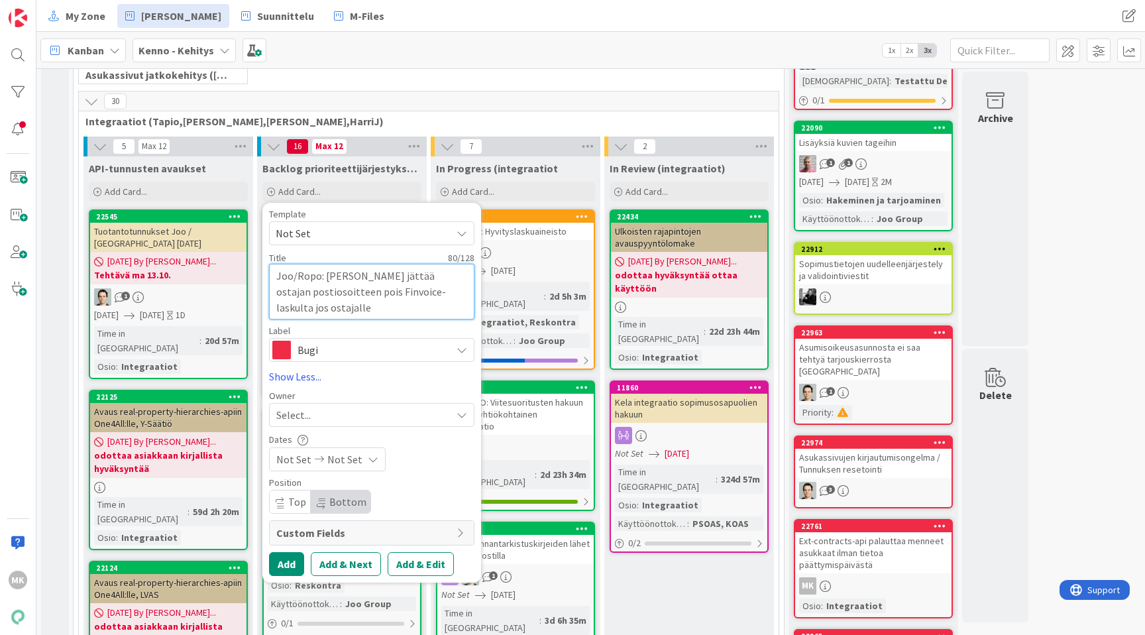
type textarea "x"
type textarea "Joo/Ropo: [PERSON_NAME] jättää ostajan postiosoitteen pois Finvoice-laskulta jo…"
type textarea "x"
type textarea "Joo/Ropo: Kenno jättää ostajan postiosoitteen pois Finvoice-laskulta jos ostaja…"
type textarea "x"
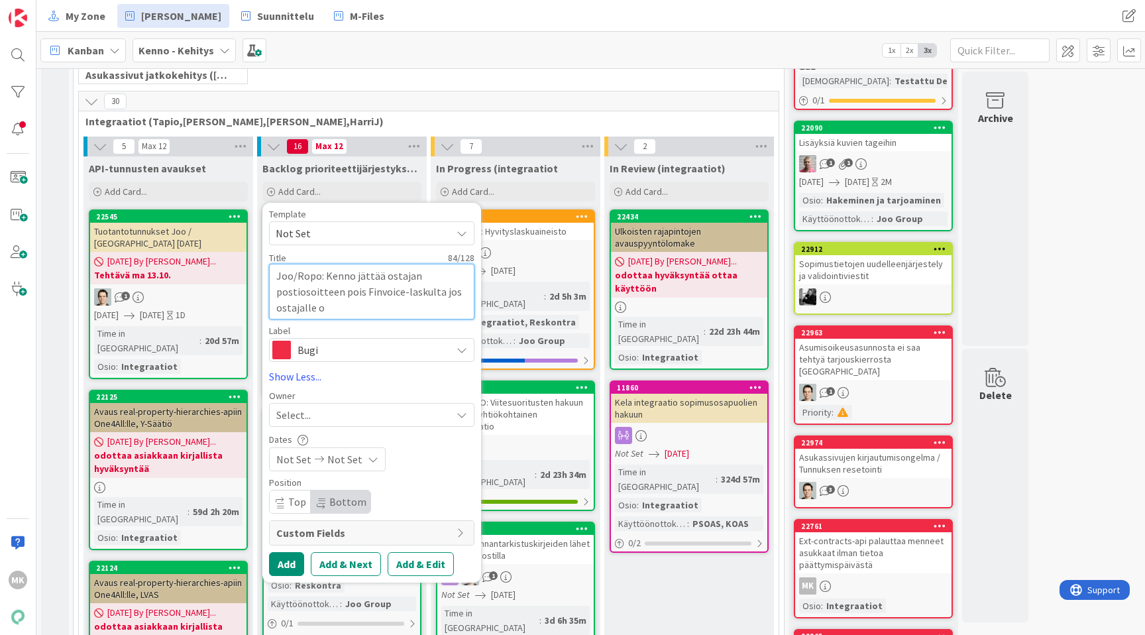
type textarea "Joo/Ropo: [PERSON_NAME] jättää ostajan postiosoitteen pois Finvoice-laskulta jo…"
type textarea "x"
type textarea "Joo/Ropo: [PERSON_NAME] jättää ostajan postiosoitteen pois Finvoice-laskulta jo…"
type textarea "x"
type textarea "Joo/Ropo: [PERSON_NAME] jättää ostajan postiosoitteen pois Finvoice-laskulta jo…"
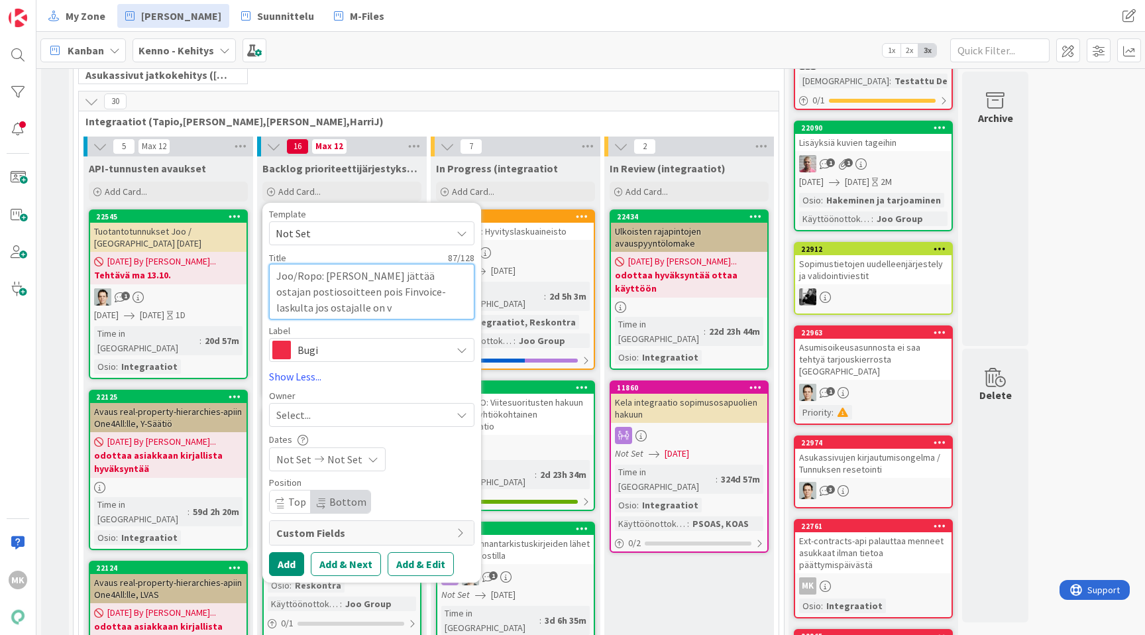
type textarea "x"
type textarea "Joo/Ropo: Kenno jättää ostajan postiosoitteen pois Finvoice-laskulta jos ostaja…"
type textarea "x"
type textarea "Joo/Ropo: [PERSON_NAME] jättää ostajan postiosoitteen pois Finvoice-laskulta jo…"
type textarea "x"
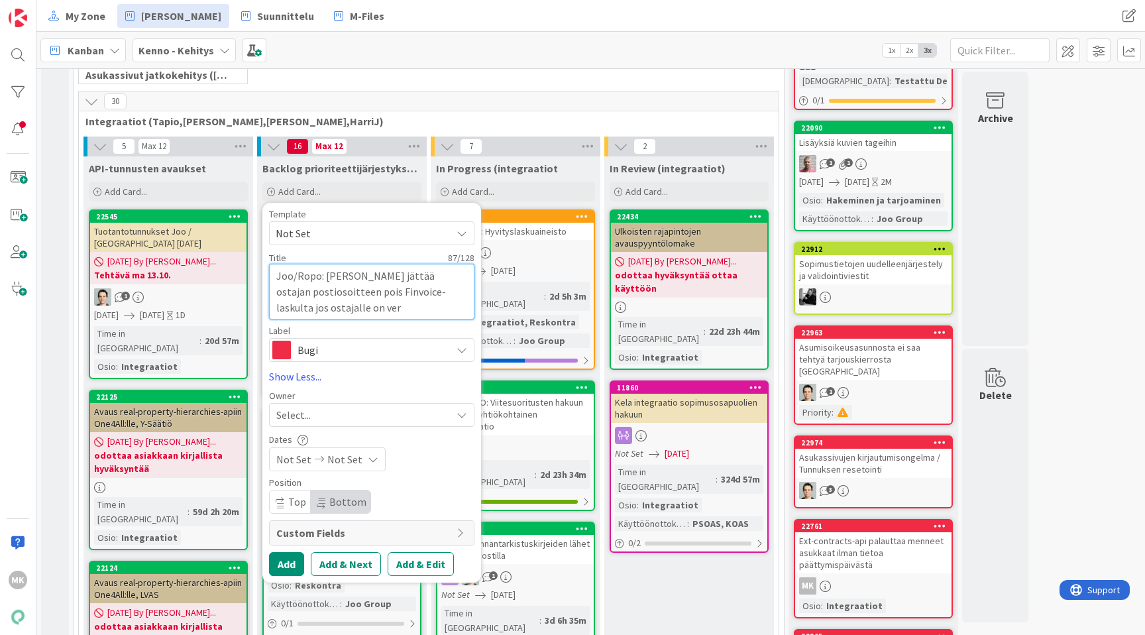
type textarea "Joo/Ropo: [PERSON_NAME] jättää ostajan postiosoitteen pois Finvoice-laskulta jo…"
type textarea "x"
type textarea "Joo/Ropo: [PERSON_NAME] jättää ostajan postiosoitteen pois Finvoice-laskulta jo…"
type textarea "x"
type textarea "Joo/Ropo: [PERSON_NAME] jättää ostajan postiosoitteen pois Finvoice-laskulta jo…"
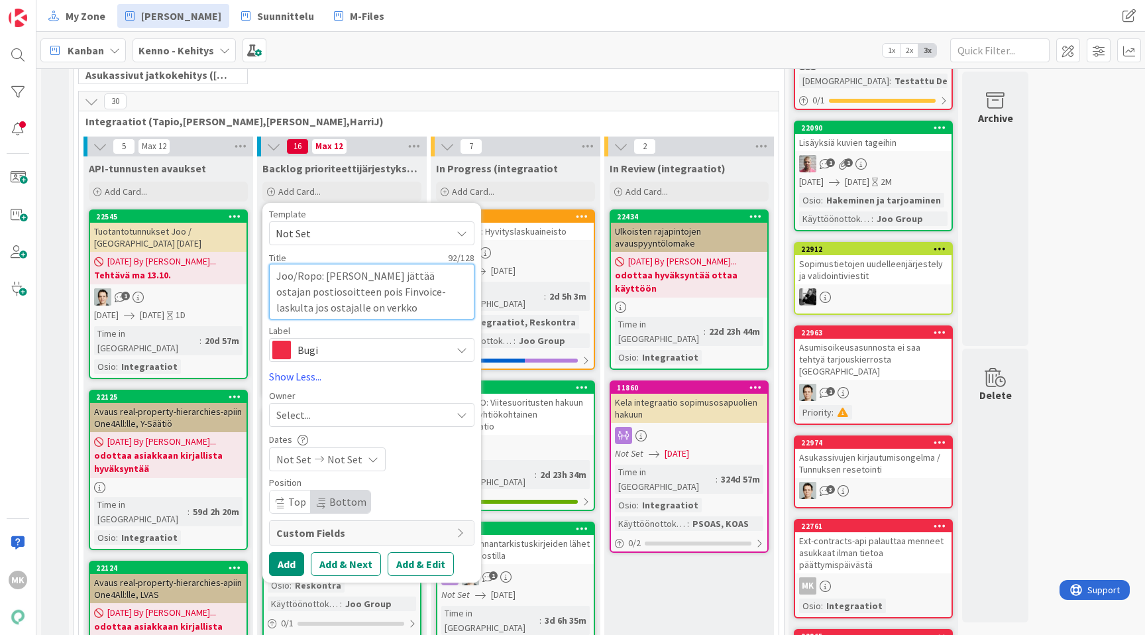
type textarea "x"
type textarea "Joo/Ropo: [PERSON_NAME] jättää ostajan postiosoitteen pois Finvoice-laskulta jo…"
type textarea "x"
type textarea "Joo/Ropo: [PERSON_NAME] jättää ostajan postiosoitteen pois Finvoice-laskulta jo…"
type textarea "x"
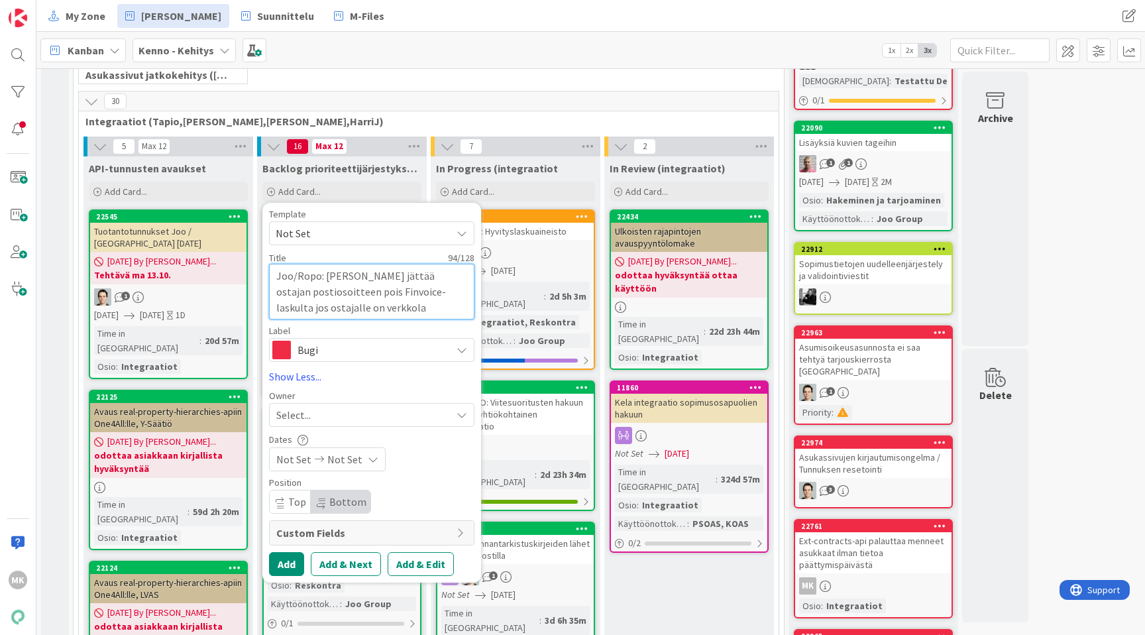
type textarea "Joo/Ropo: [PERSON_NAME] jättää ostajan postiosoitteen pois Finvoice-laskulta jo…"
type textarea "x"
type textarea "Joo/Ropo: [PERSON_NAME] jättää ostajan postiosoitteen pois Finvoice-laskulta jo…"
type textarea "x"
type textarea "Joo/Ropo: [PERSON_NAME] jättää ostajan postiosoitteen pois Finvoice-laskulta jo…"
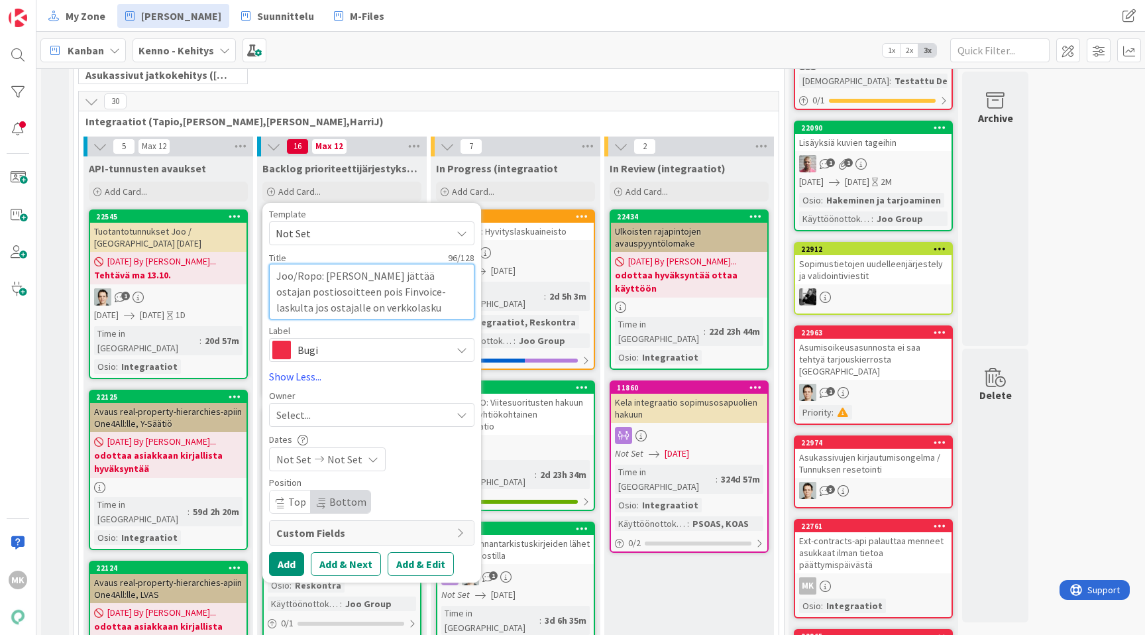
type textarea "x"
type textarea "Joo/Ropo: [PERSON_NAME] jättää ostajan postiosoitteen pois Finvoice-laskulta jo…"
type textarea "x"
type textarea "Joo/Ropo: Kenno jättää ostajan postiosoitteen pois Finvoice-laskulta jos ostaja…"
type textarea "x"
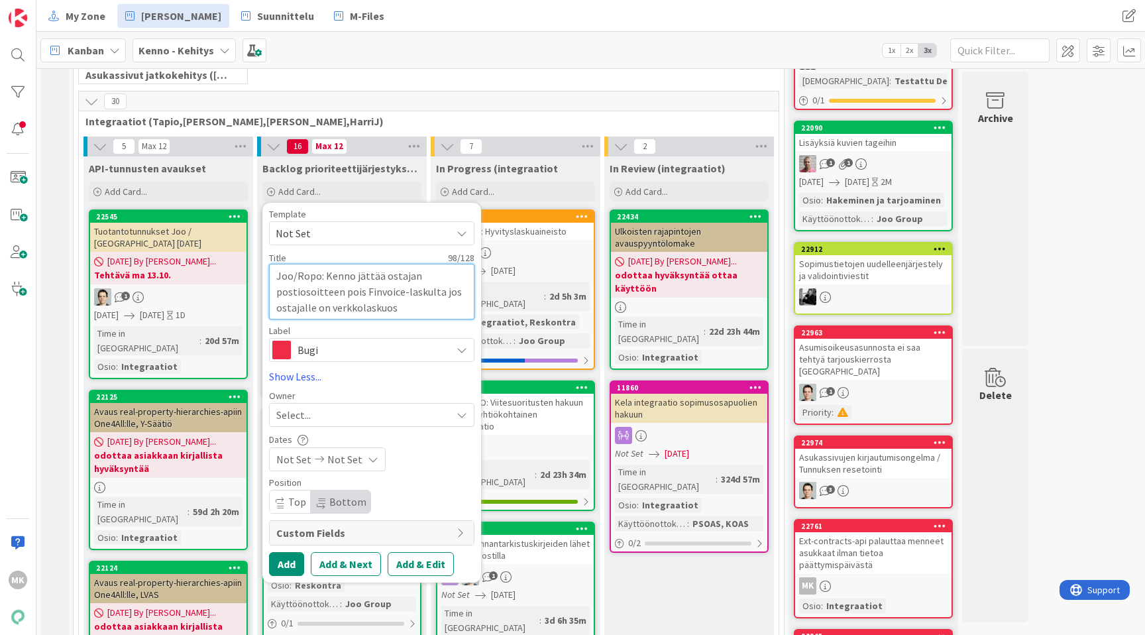
type textarea "Joo/Ropo: [PERSON_NAME] jättää ostajan postiosoitteen pois Finvoice-laskulta jo…"
type textarea "x"
type textarea "Joo/Ropo: Kenno jättää ostajan postiosoitteen pois Finvoice-laskulta jos ostaja…"
type textarea "x"
type textarea "Joo/Ropo: [PERSON_NAME] jättää ostajan postiosoitteen pois Finvoice-laskulta jo…"
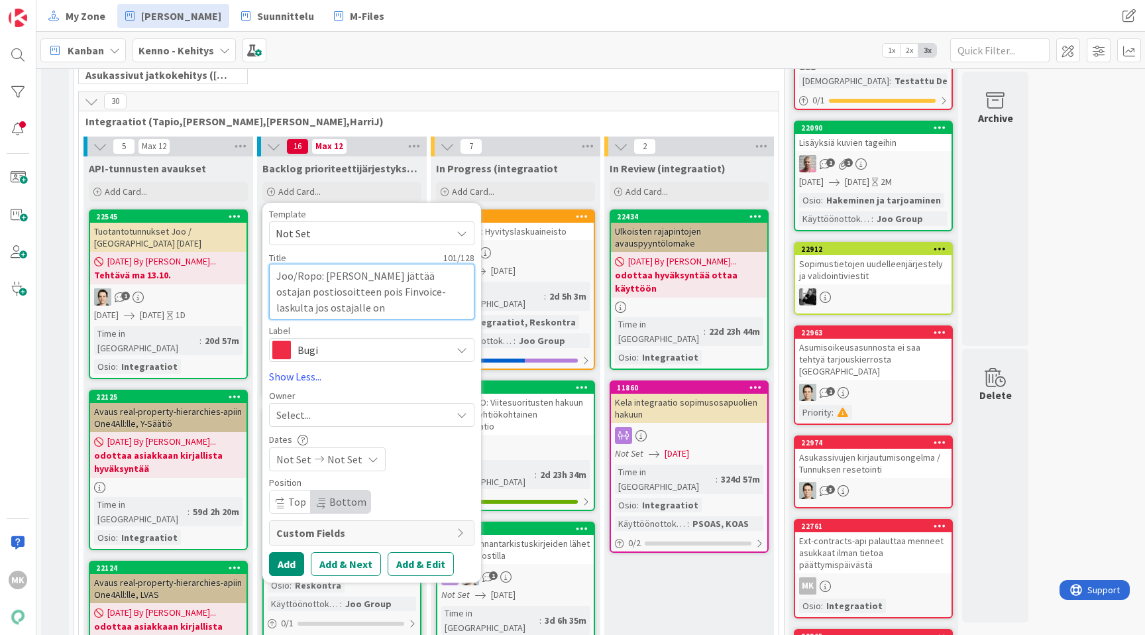
type textarea "x"
type textarea "Joo/Ropo: [PERSON_NAME] jättää ostajan postiosoitteen pois Finvoice-laskulta jo…"
type textarea "x"
type textarea "Joo/Ropo: [PERSON_NAME] jättää ostajan postiosoitteen pois Finvoice-laskulta jo…"
type textarea "x"
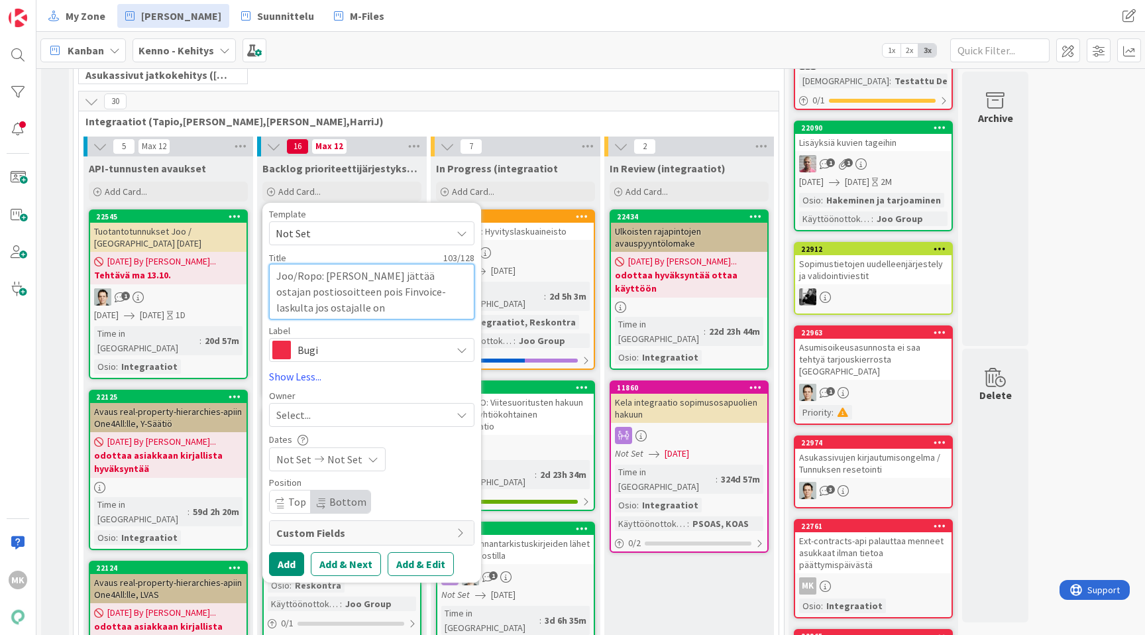
type textarea "Joo/Ropo: [PERSON_NAME] jättää ostajan postiosoitteen pois Finvoice-laskulta jo…"
type textarea "x"
type textarea "Joo/Ropo: [PERSON_NAME] jättää ostajan postiosoitteen pois Finvoice-laskulta jo…"
type textarea "x"
type textarea "Joo/Ropo: Kenno jättää ostajan postiosoitteen pois Finvoice-laskulta jos ostaja…"
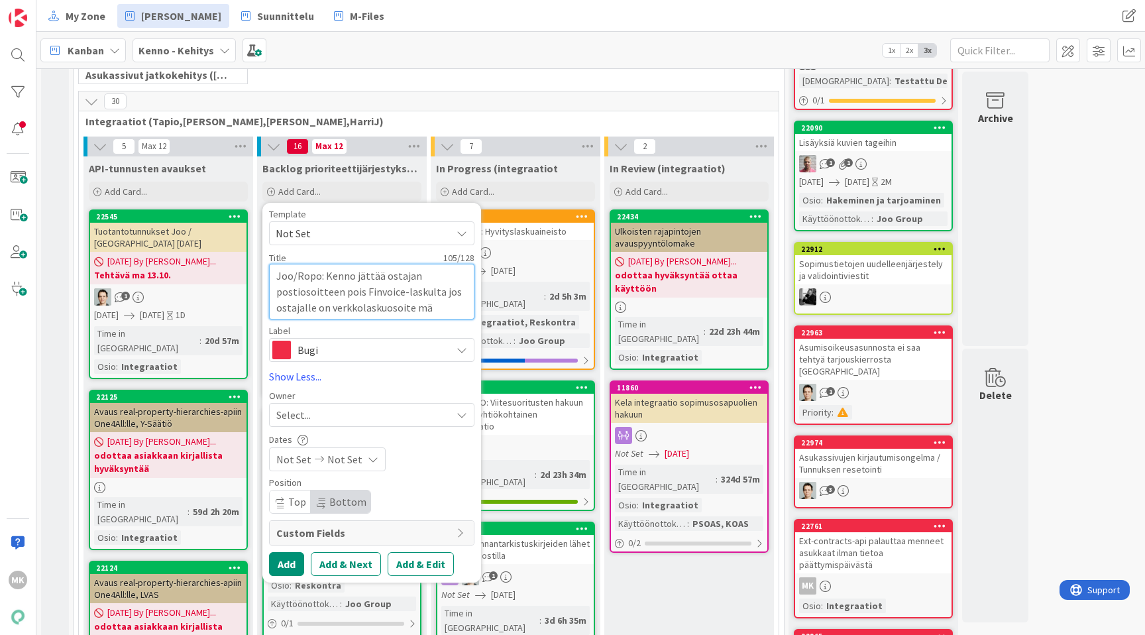
type textarea "x"
type textarea "Joo/Ropo: Kenno jättää ostajan postiosoitteen pois Finvoice-laskulta jos ostaja…"
click at [404, 569] on button "Add & Edit" at bounding box center [421, 564] width 66 height 24
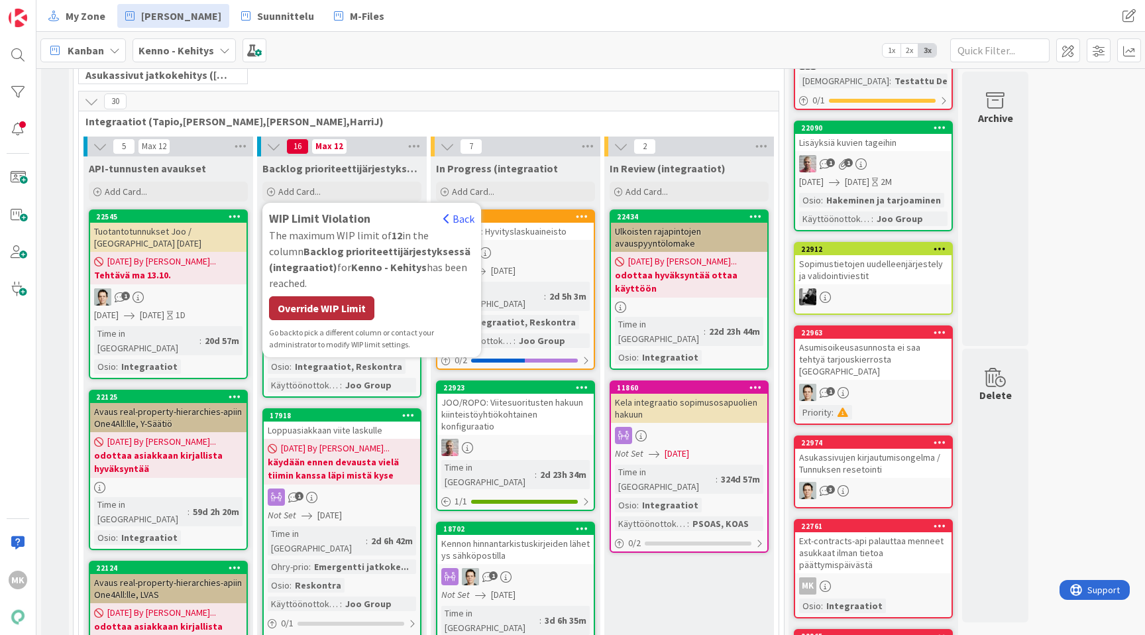
click at [301, 310] on div "Override WIP Limit" at bounding box center [321, 308] width 105 height 24
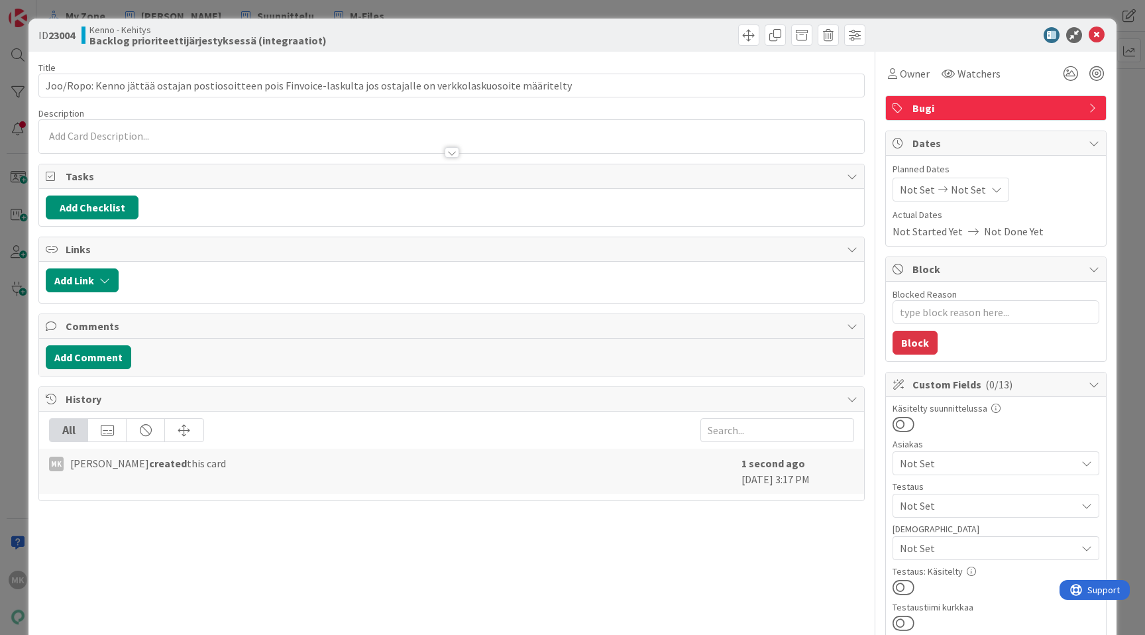
click at [411, 144] on div at bounding box center [451, 146] width 825 height 14
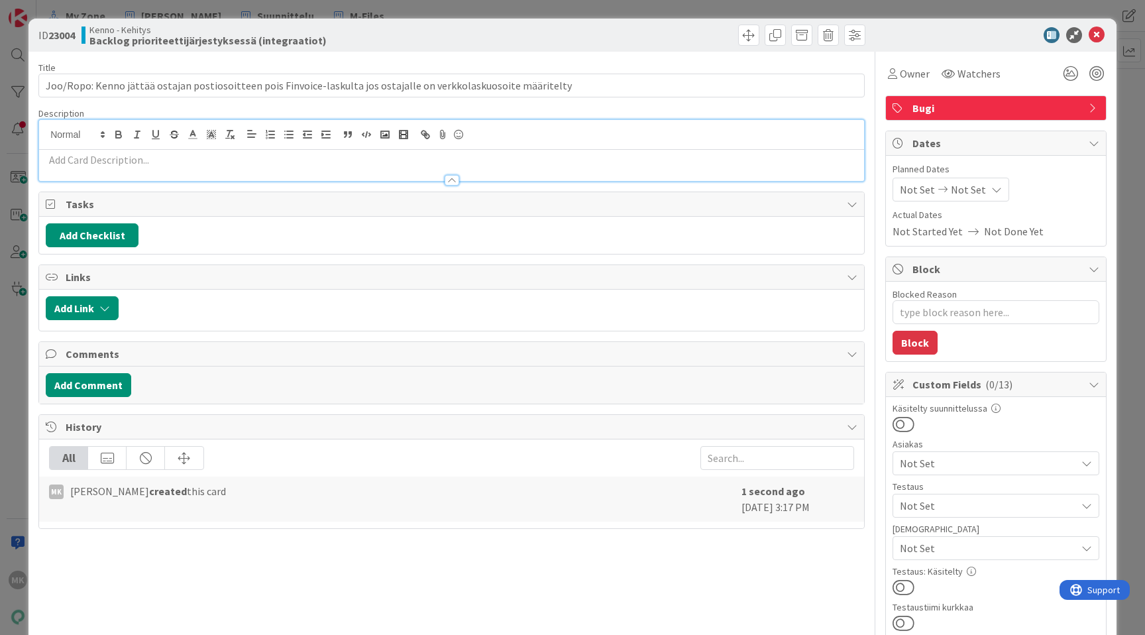
click at [384, 168] on div at bounding box center [451, 174] width 825 height 14
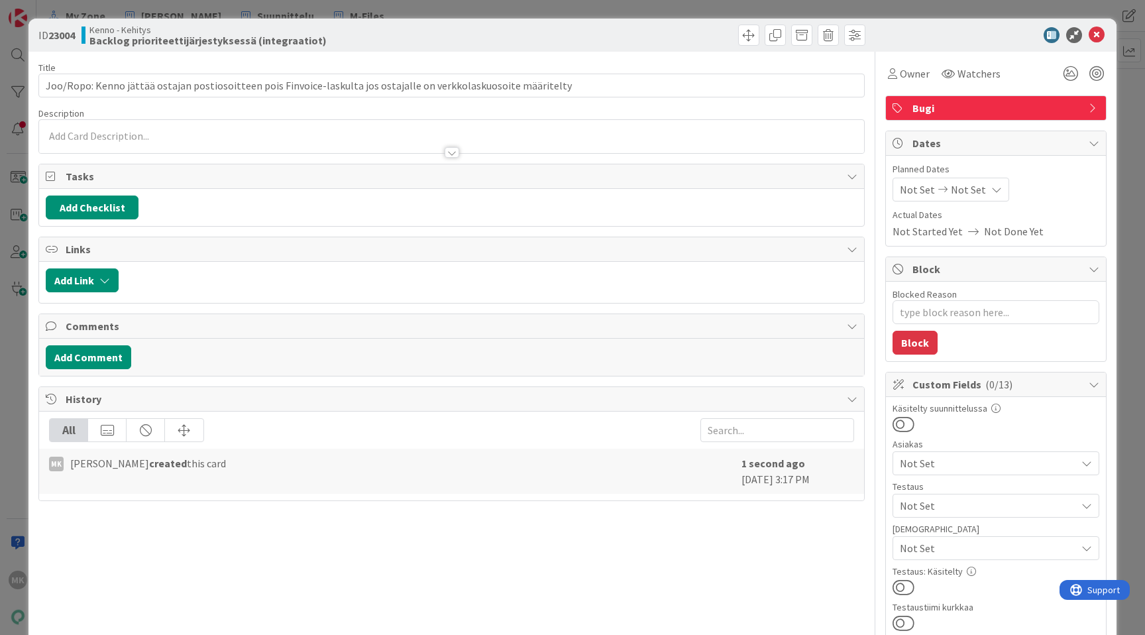
click at [385, 144] on div at bounding box center [451, 146] width 825 height 14
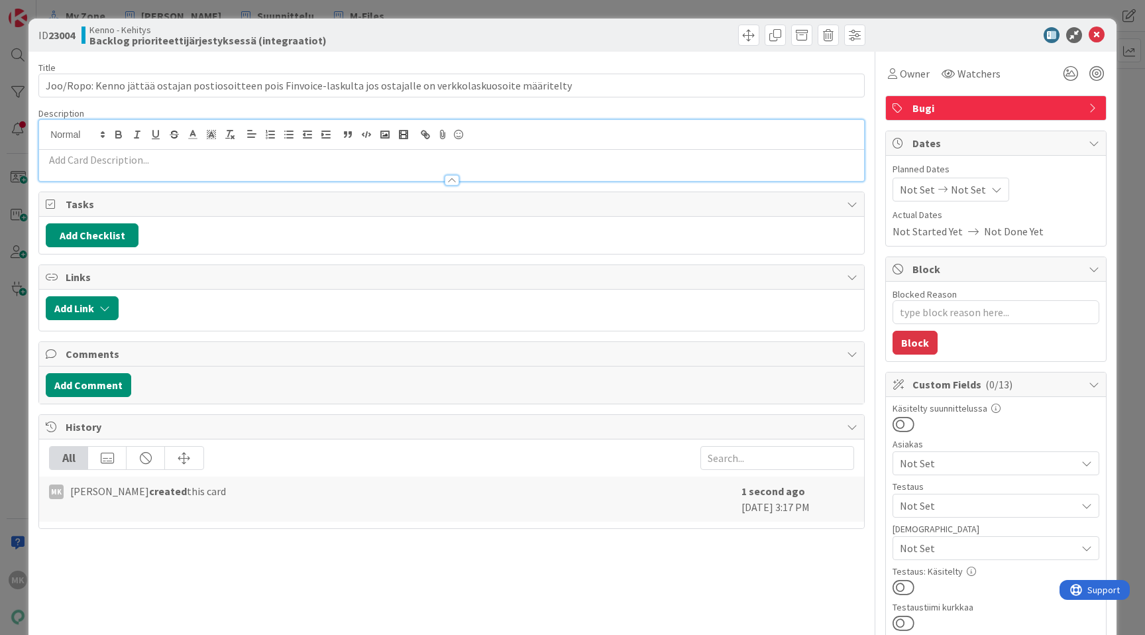
click at [347, 155] on p at bounding box center [452, 159] width 812 height 15
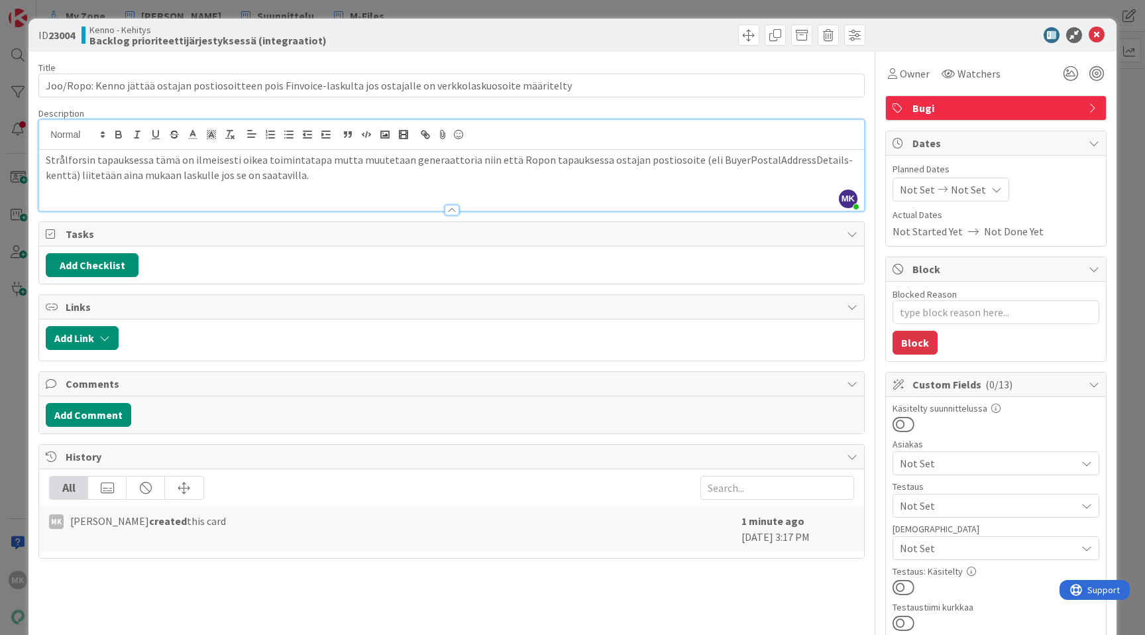
click at [604, 54] on div "Title 114 / 128 Joo/Ropo: Kenno jättää ostajan postiosoitteen pois Finvoice-las…" at bounding box center [451, 614] width 826 height 1125
click at [901, 72] on span "Owner" at bounding box center [915, 74] width 30 height 16
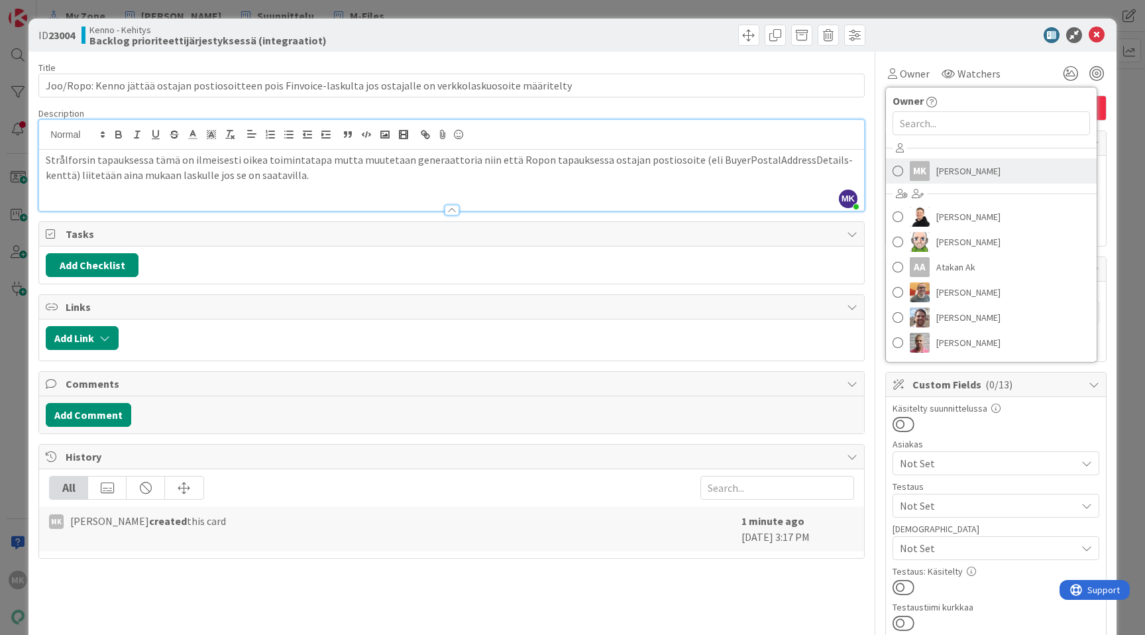
click at [961, 166] on span "[PERSON_NAME]" at bounding box center [968, 171] width 64 height 20
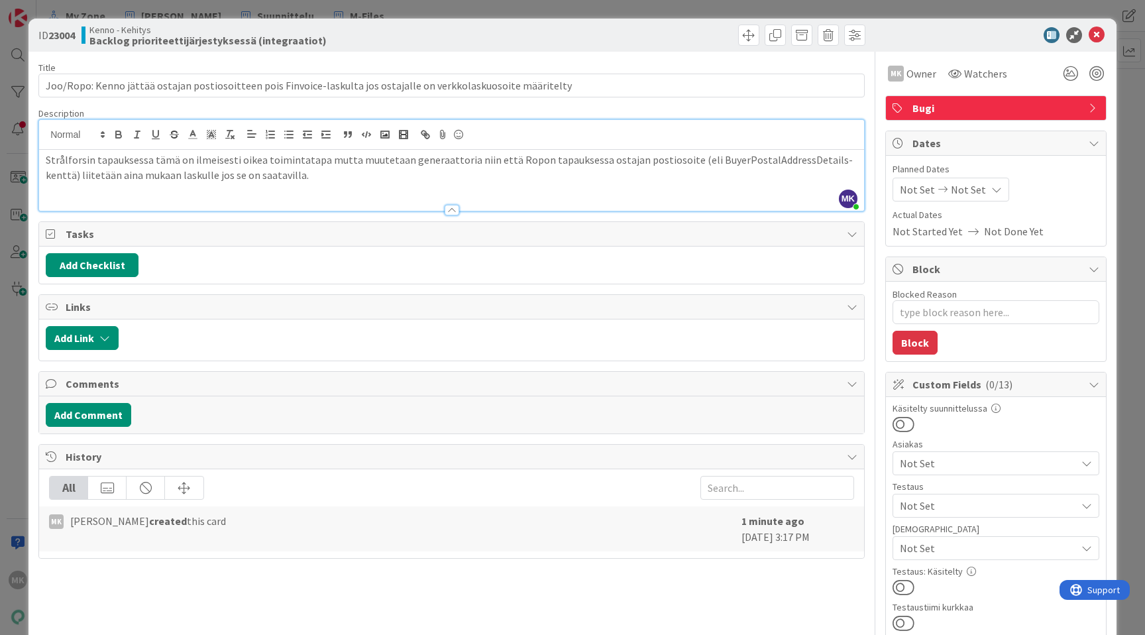
click at [668, 42] on div at bounding box center [660, 35] width 410 height 21
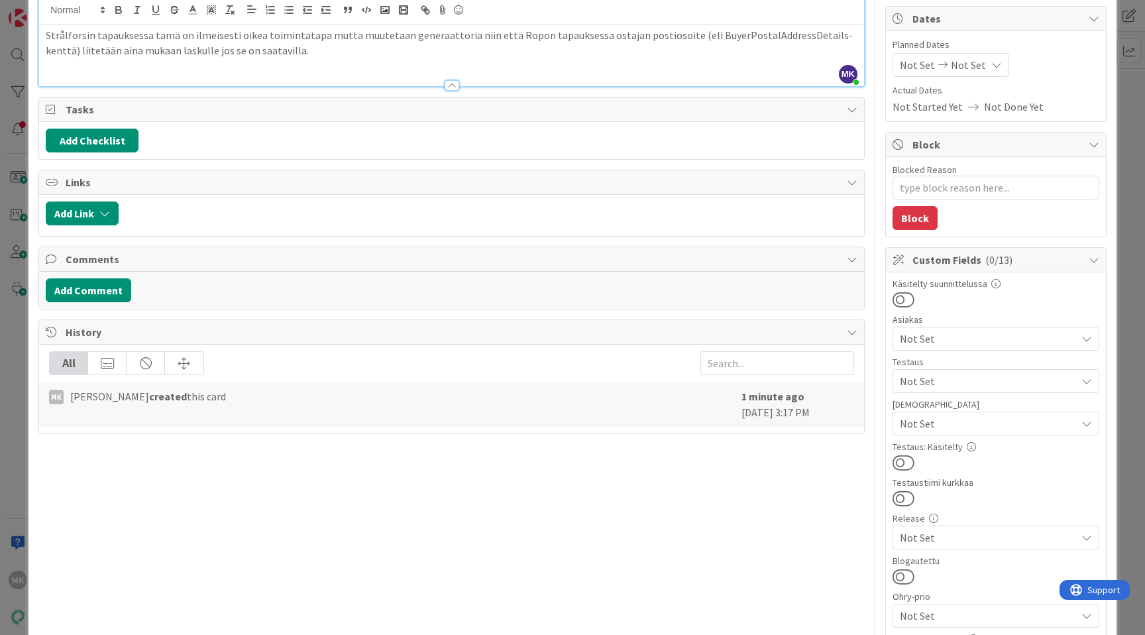
scroll to position [189, 0]
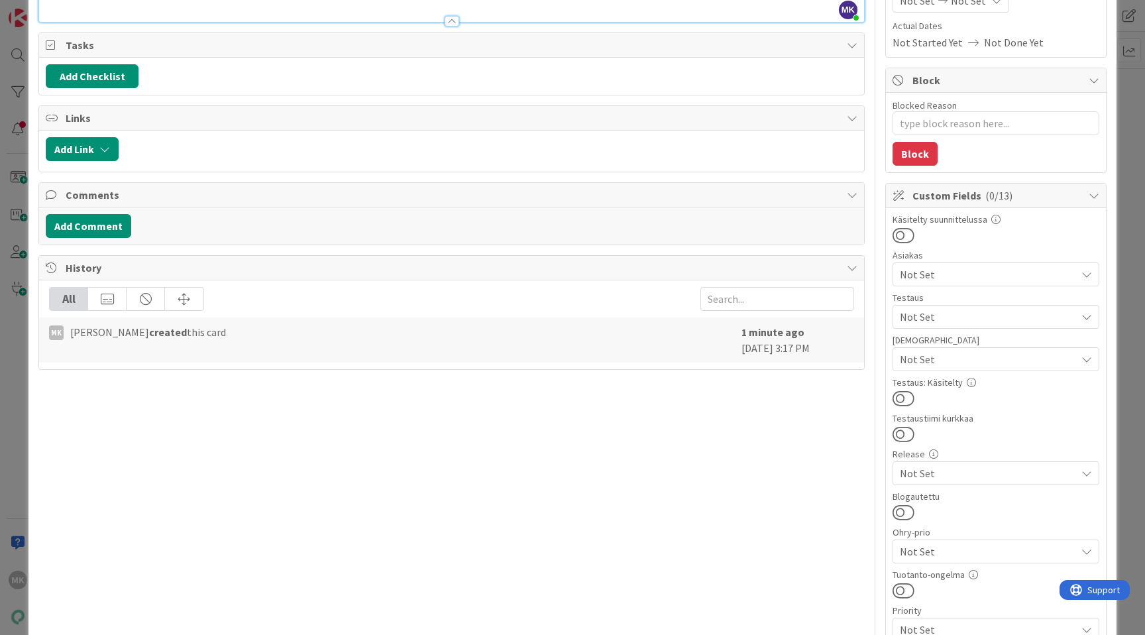
click at [964, 276] on span "Not Set" at bounding box center [988, 274] width 176 height 16
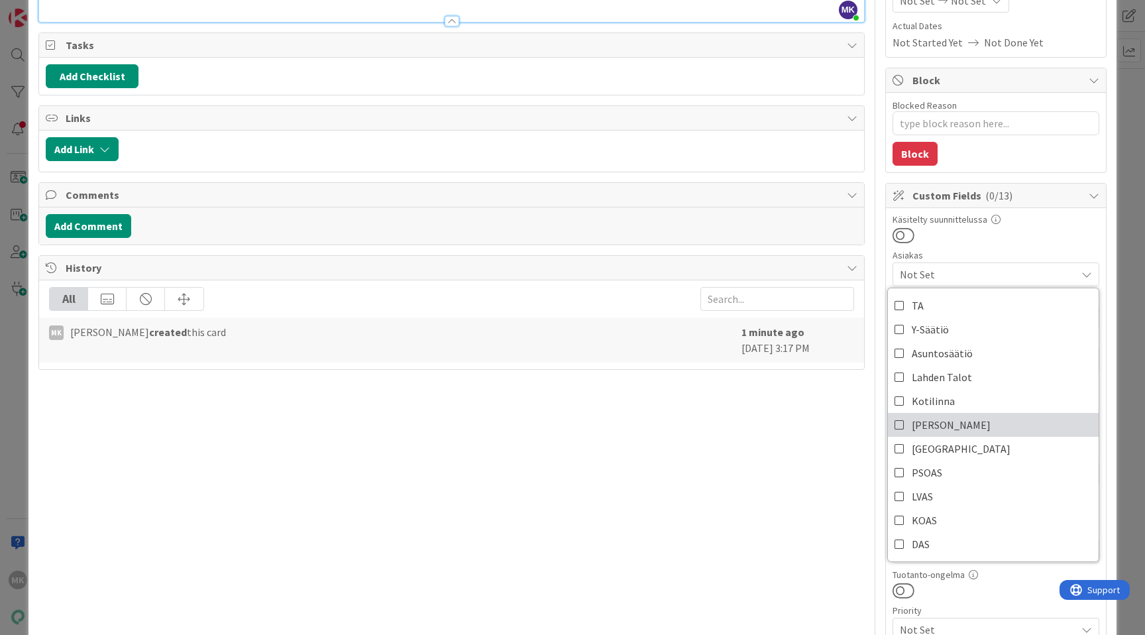
click at [933, 423] on link "[PERSON_NAME]" at bounding box center [993, 425] width 211 height 24
click at [849, 448] on div "Title 114 / 128 Joo/Ropo: Kenno jättää ostajan postiosoitteen pois Finvoice-las…" at bounding box center [451, 425] width 826 height 1125
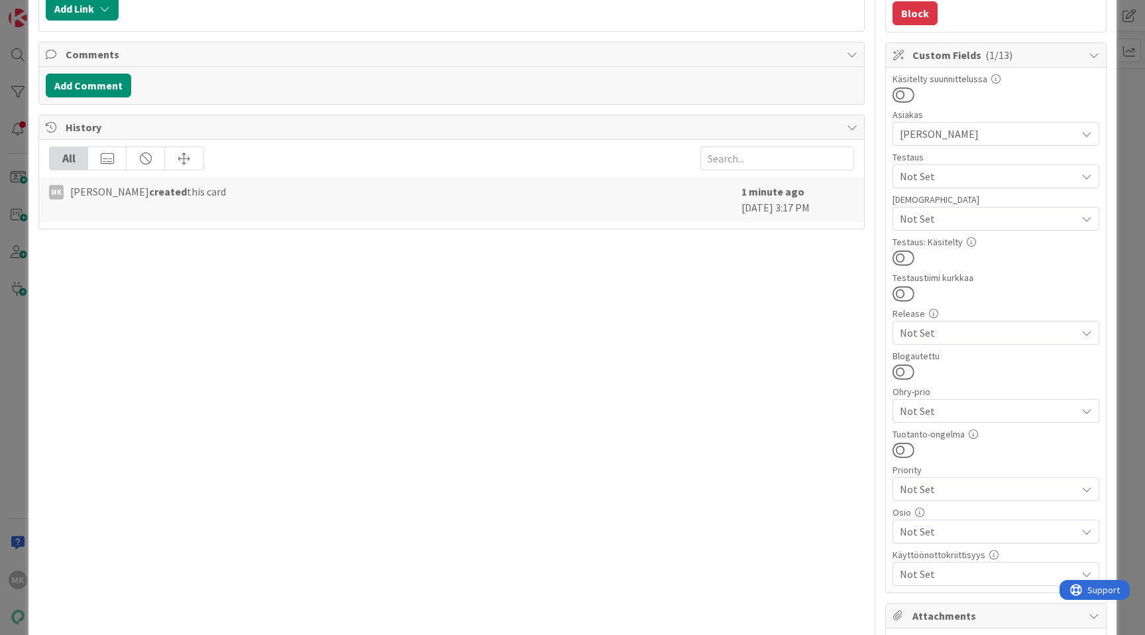
scroll to position [338, 0]
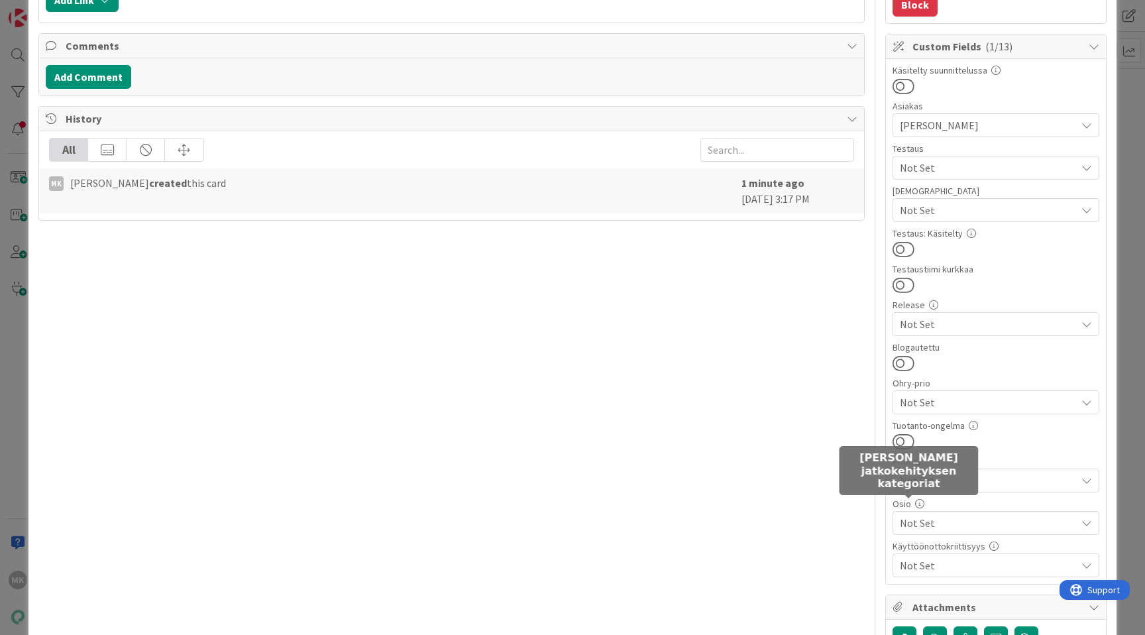
click at [909, 516] on span "Not Set" at bounding box center [988, 523] width 176 height 16
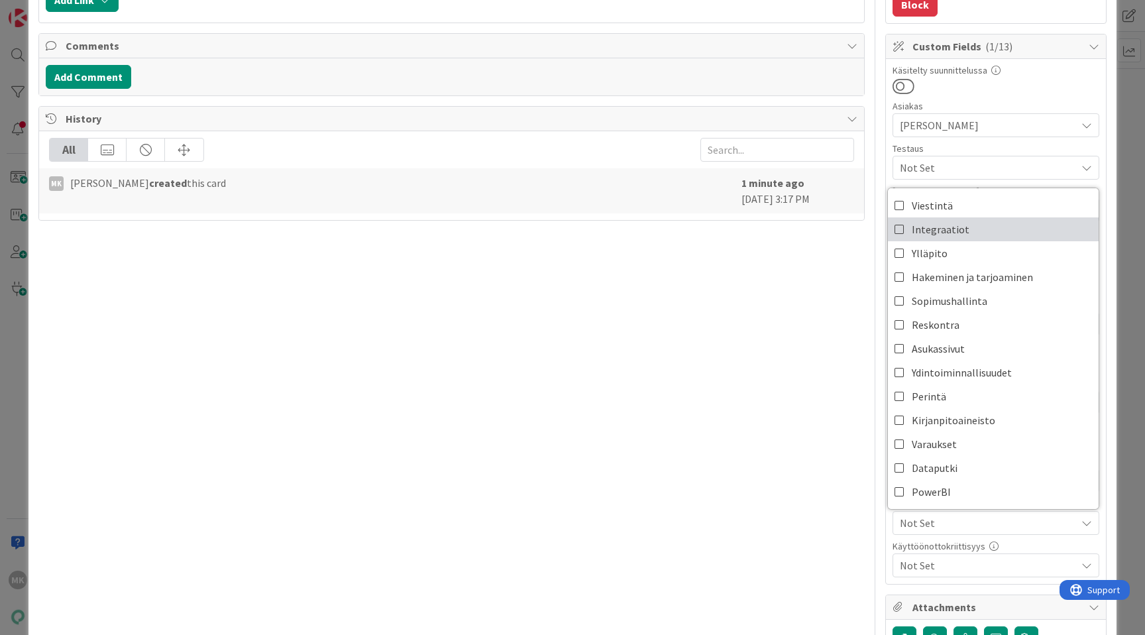
click at [957, 231] on link "Integraatiot" at bounding box center [993, 229] width 211 height 24
click at [789, 340] on div "Title 114 / 128 Joo/Ropo: Kenno jättää ostajan postiosoitteen pois Finvoice-las…" at bounding box center [451, 276] width 826 height 1125
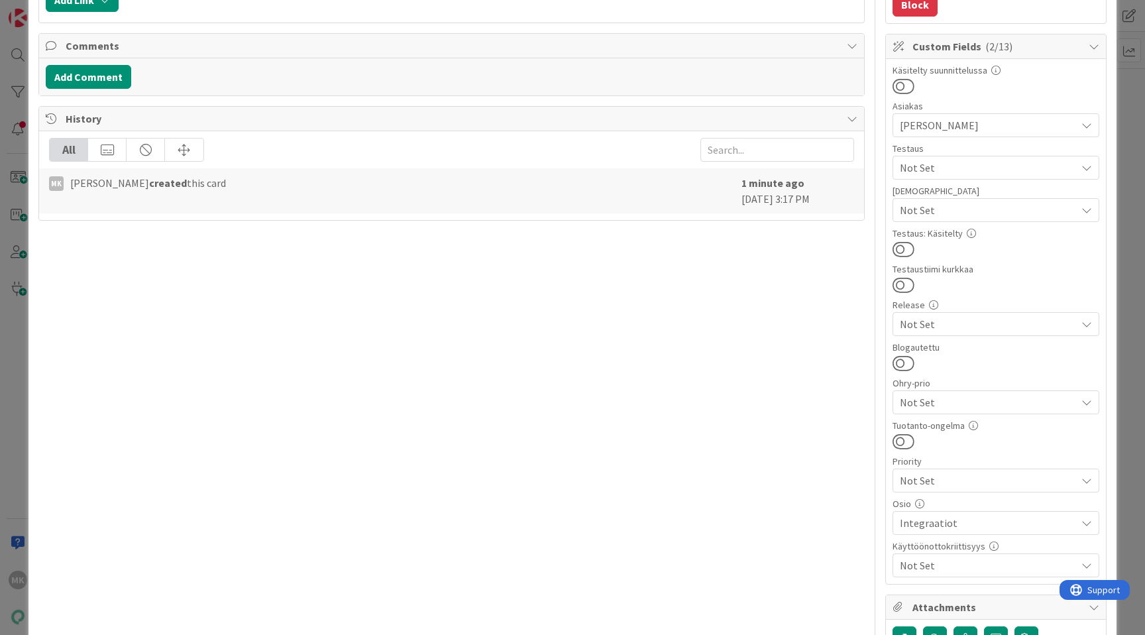
click at [1114, 302] on div "ID 23004 Kenno - Kehitys Backlog prioriteettijärjestyksessä (integraatiot) Titl…" at bounding box center [572, 317] width 1145 height 635
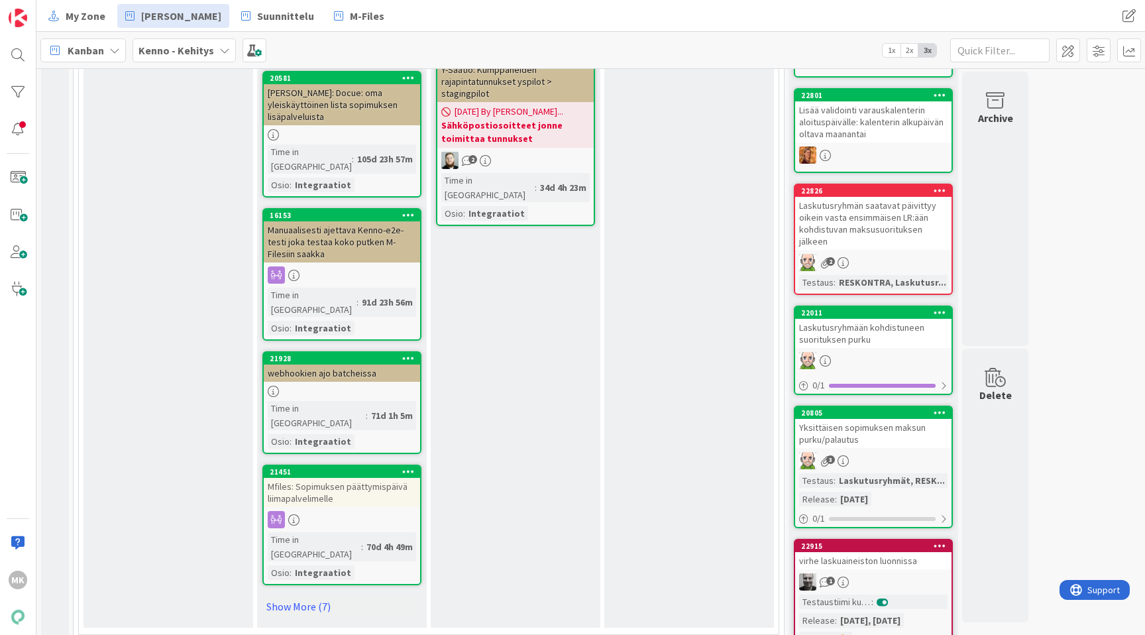
scroll to position [1542, 0]
click at [296, 595] on link "Show More (7)" at bounding box center [341, 605] width 159 height 21
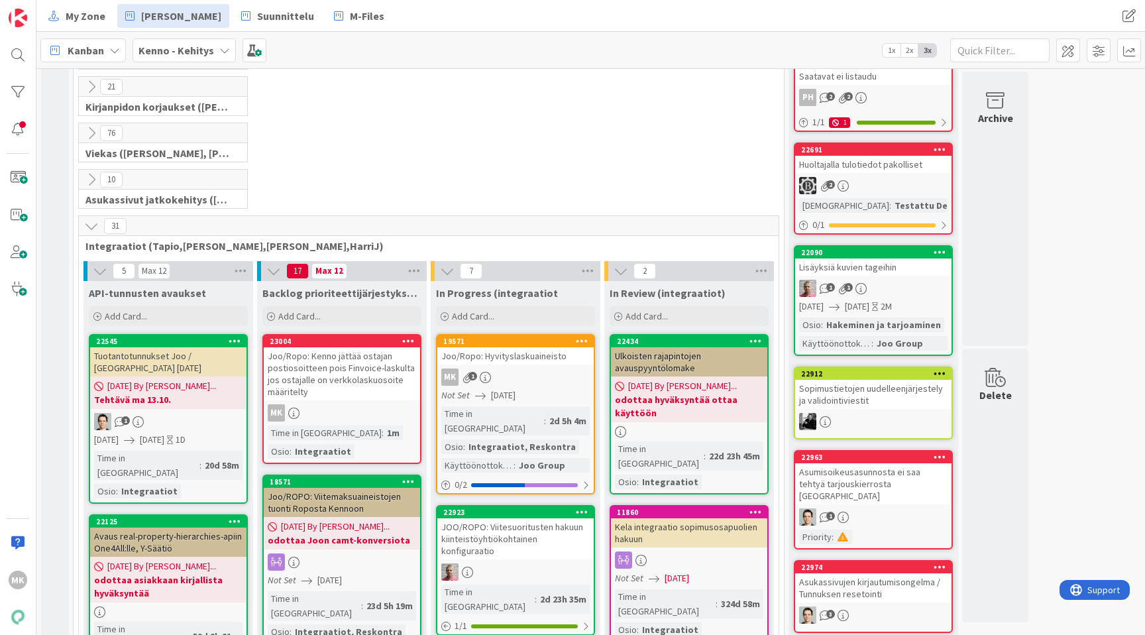
scroll to position [446, 0]
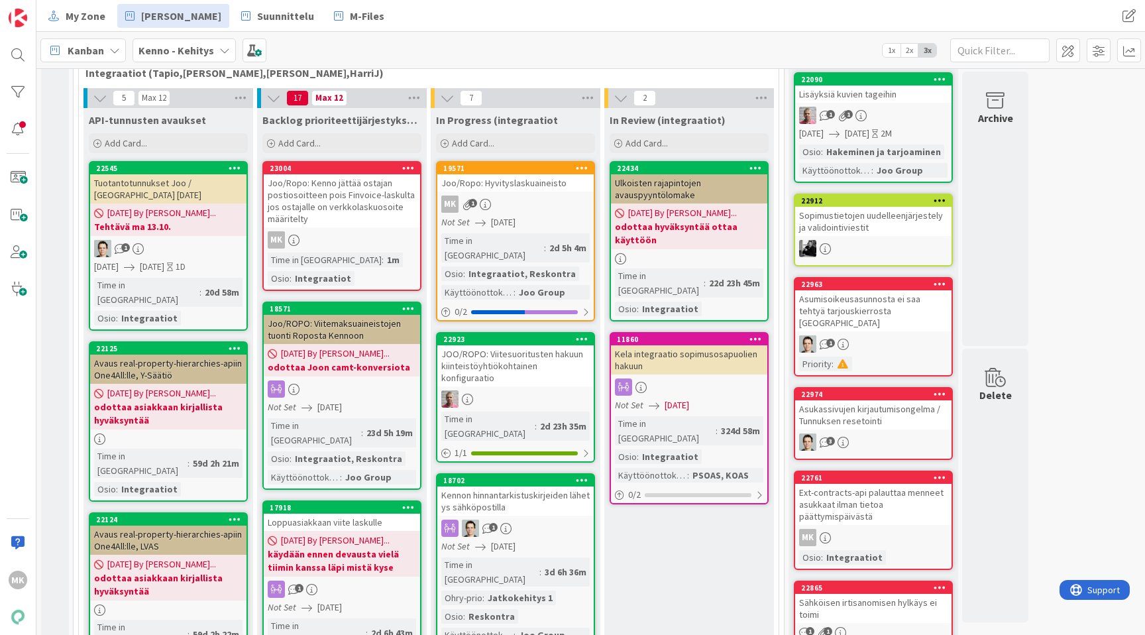
click at [362, 193] on div "Joo/Ropo: Kenno jättää ostajan postiosoitteen pois Finvoice-laskulta jos ostaja…" at bounding box center [342, 200] width 156 height 53
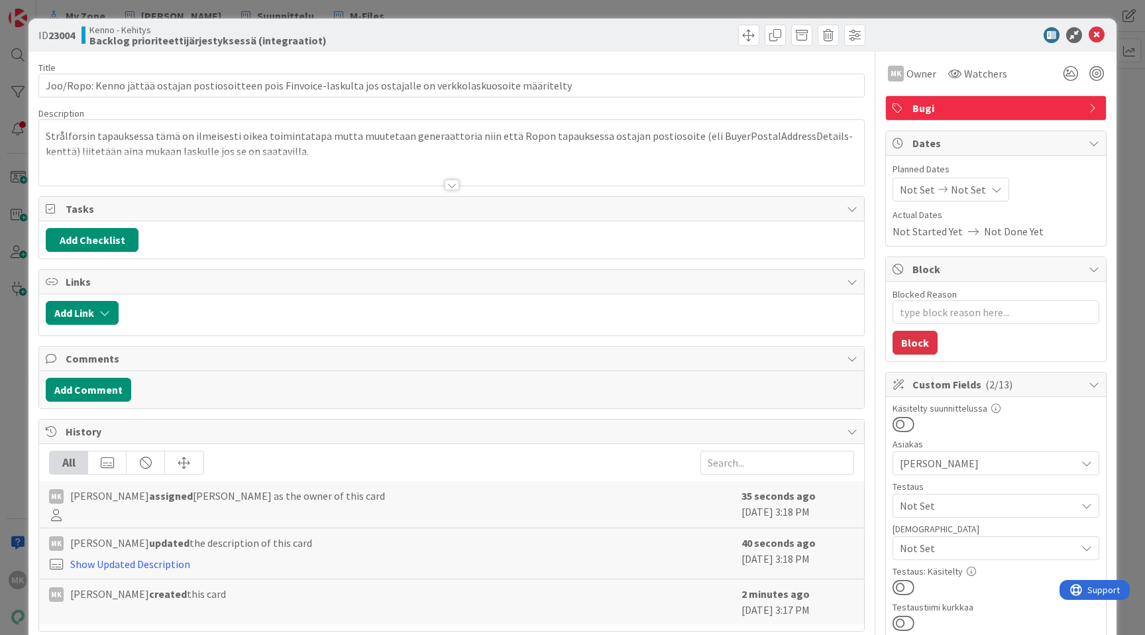
click at [339, 170] on div at bounding box center [451, 169] width 825 height 34
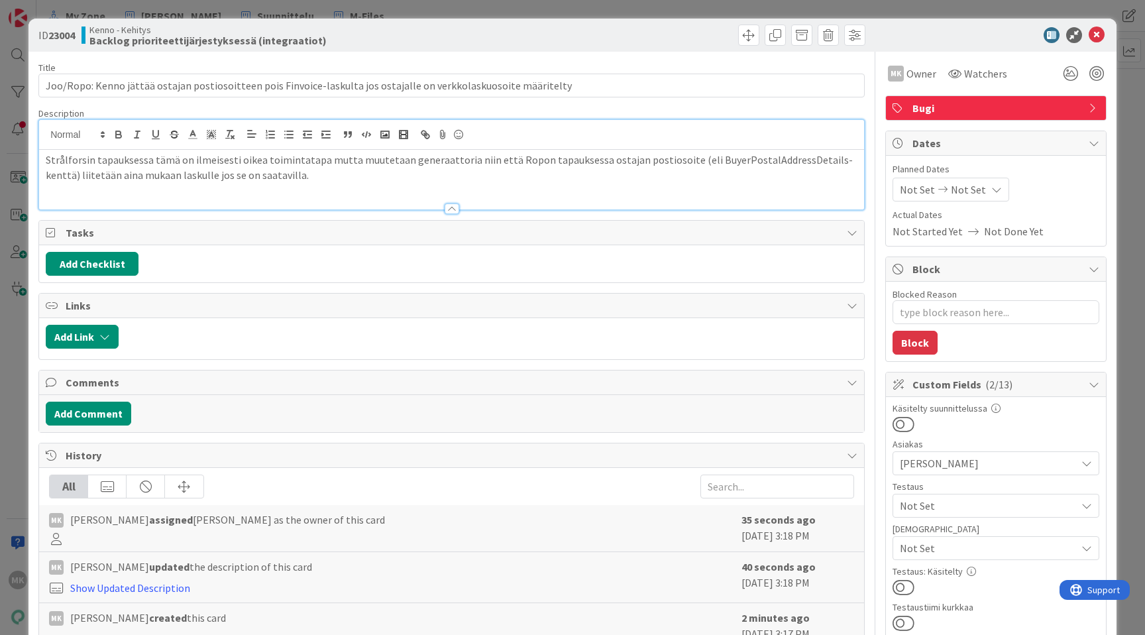
click at [373, 190] on div "Strålforsin tapauksessa tämä on ilmeisesti oikea toimintatapa mutta muutetaan g…" at bounding box center [451, 180] width 825 height 60
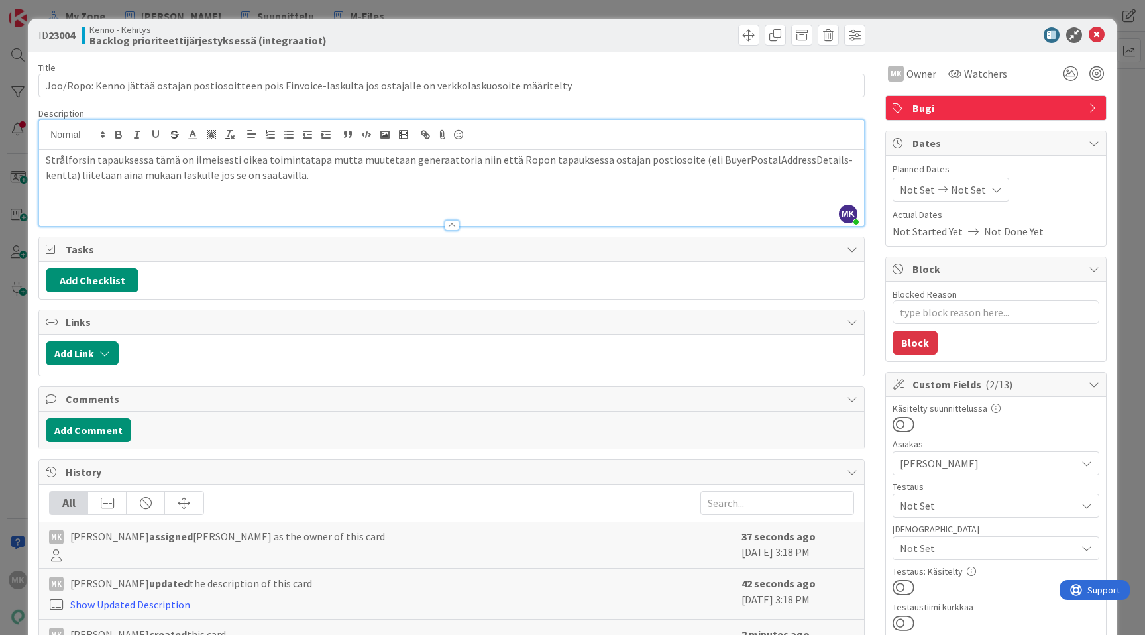
scroll to position [9, 0]
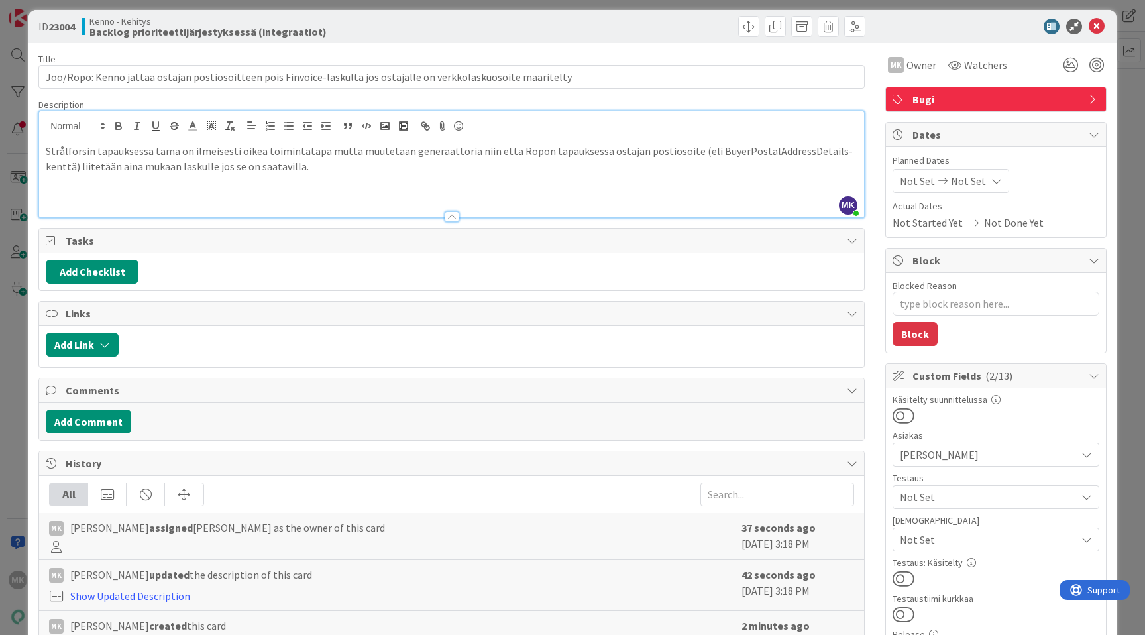
paste div
click at [445, 26] on div "ID 23004 Kenno - Kehitys Backlog prioriteettijärjestyksessä (integraatiot)" at bounding box center [451, 26] width 827 height 21
click at [347, 152] on p "Strålforsin tapauksessa tämä on ilmeisesti oikea toimintatapa mutta muutetaan g…" at bounding box center [452, 159] width 812 height 30
click at [349, 151] on p "Strålforsin tapauksessa tämä on ilmeisesti oikea toimintatapa mutta muutetaan g…" at bounding box center [452, 159] width 812 height 30
copy p
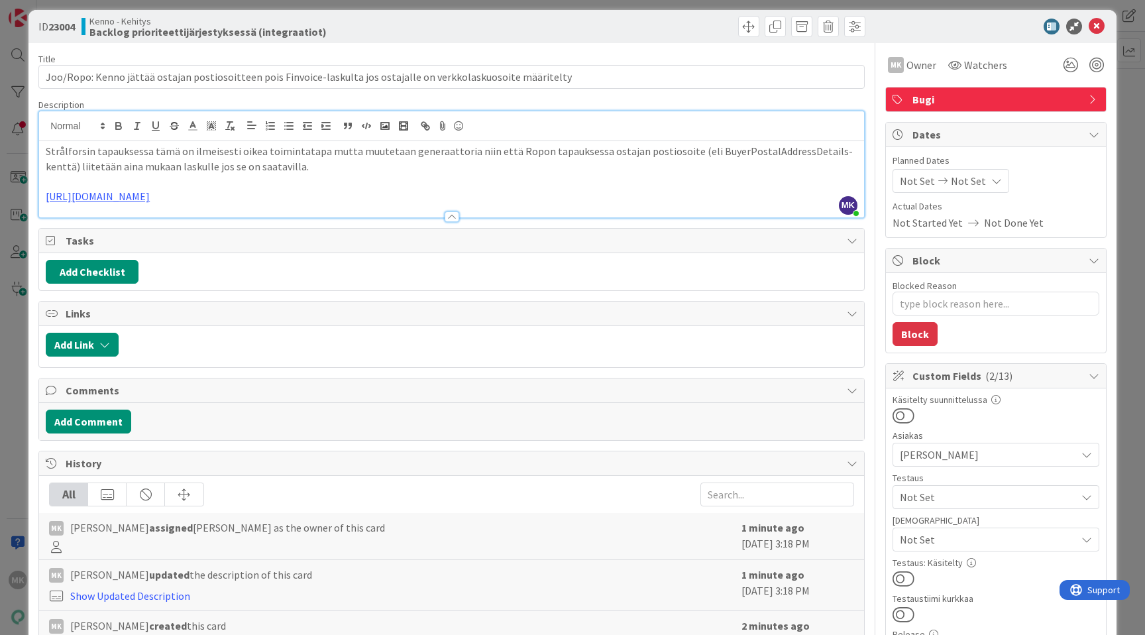
click at [468, 13] on div "ID 23004 Kenno - Kehitys Backlog prioriteettijärjestyksessä (integraatiot)" at bounding box center [572, 26] width 1088 height 33
click at [426, 5] on div "ID 23004 Kenno - Kehitys Backlog prioriteettijärjestyksessä (integraatiot) Titl…" at bounding box center [572, 317] width 1145 height 635
